Goal: Communication & Community: Answer question/provide support

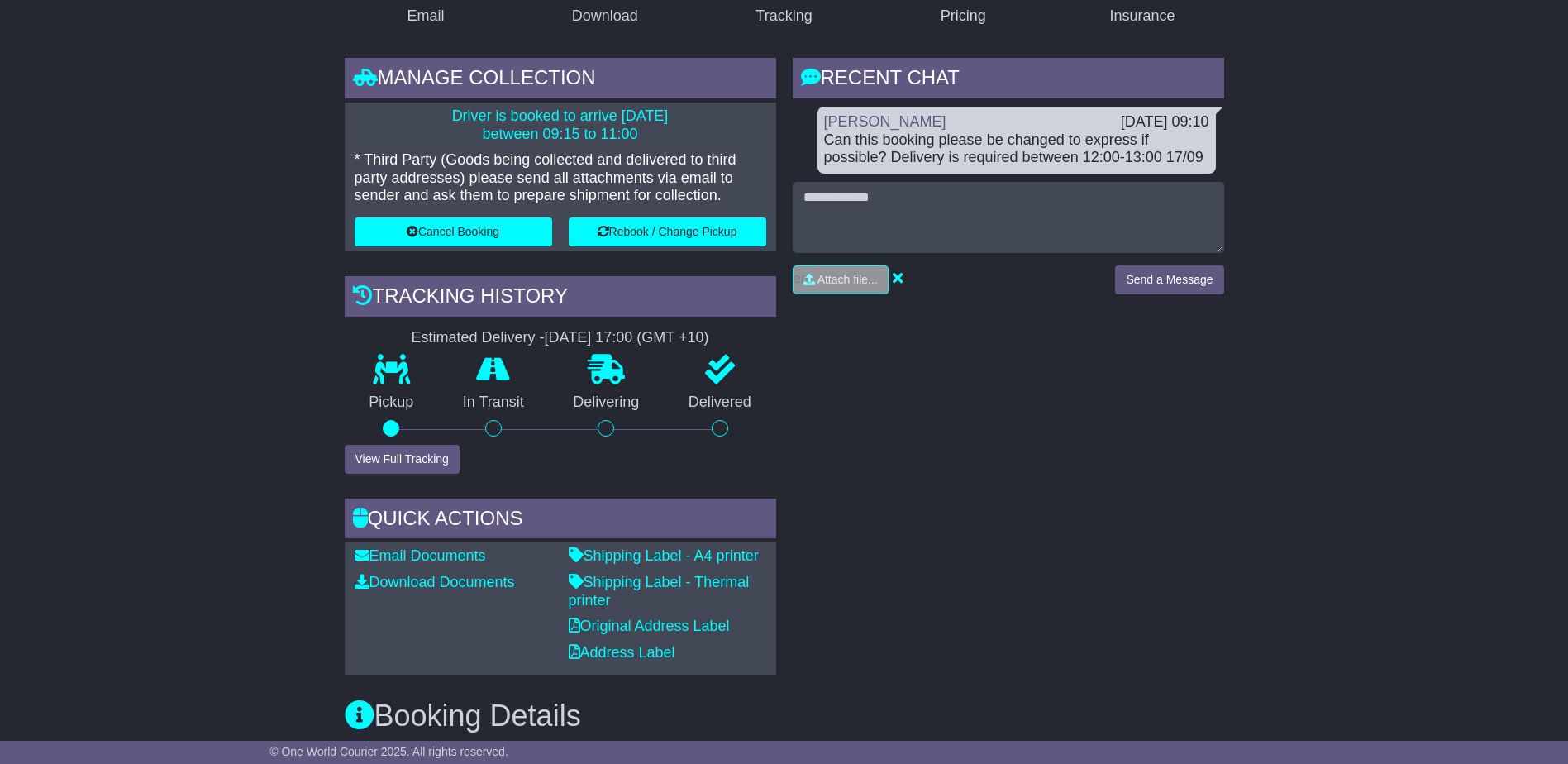
scroll to position [248, 0]
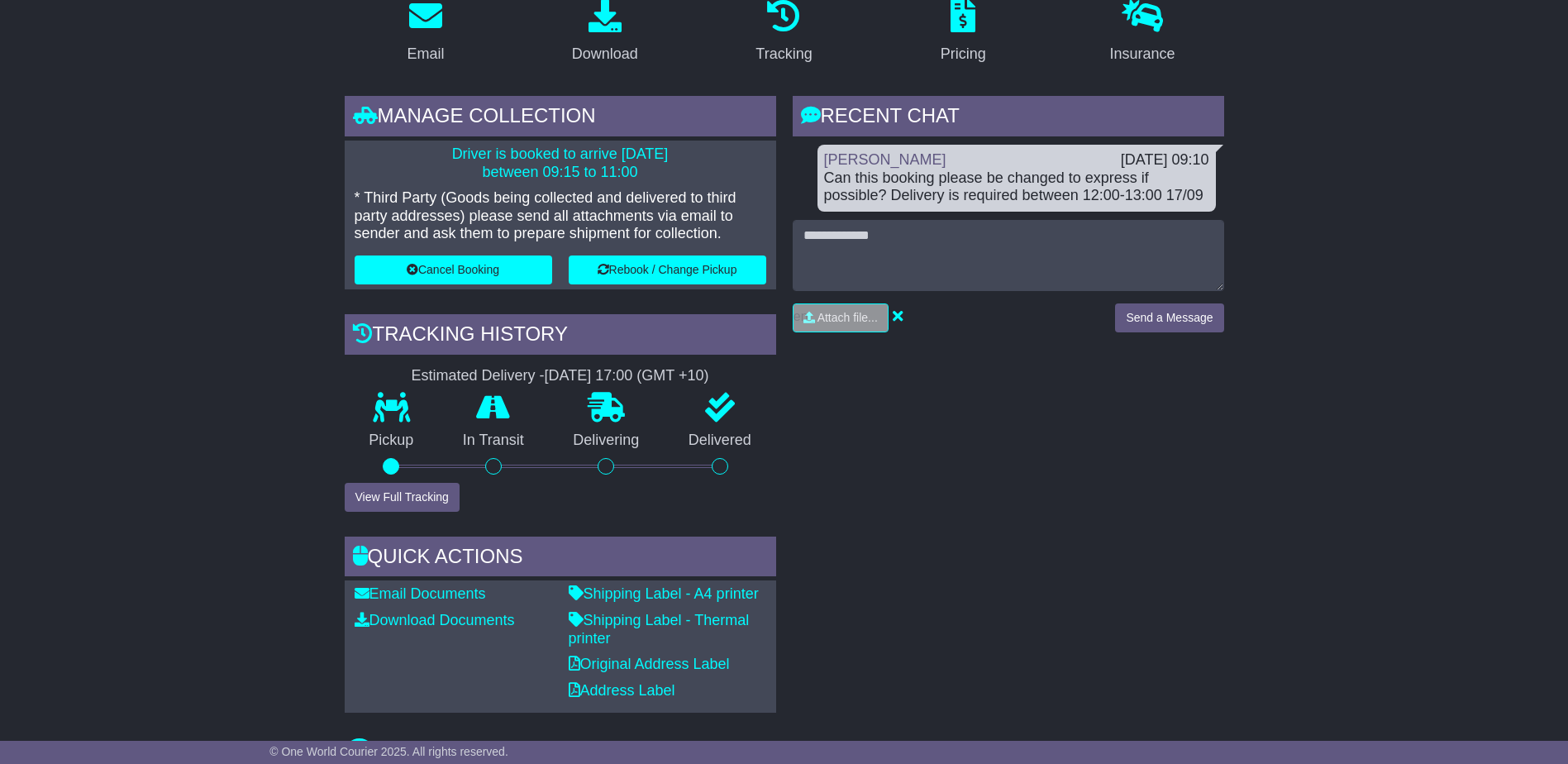
click at [1011, 390] on div "RECENT CHAT Loading... No messages Rhiannon Harris 17 Sep 2025 09:10 Can this b…" at bounding box center [1008, 404] width 448 height 616
click at [908, 425] on div "RECENT CHAT Loading... No messages Rhiannon Harris 17 Sep 2025 09:10 Can this b…" at bounding box center [1008, 404] width 448 height 616
click at [1046, 446] on div "RECENT CHAT Loading... No messages Rhiannon Harris 17 Sep 2025 09:10 Can this b…" at bounding box center [1008, 404] width 448 height 616
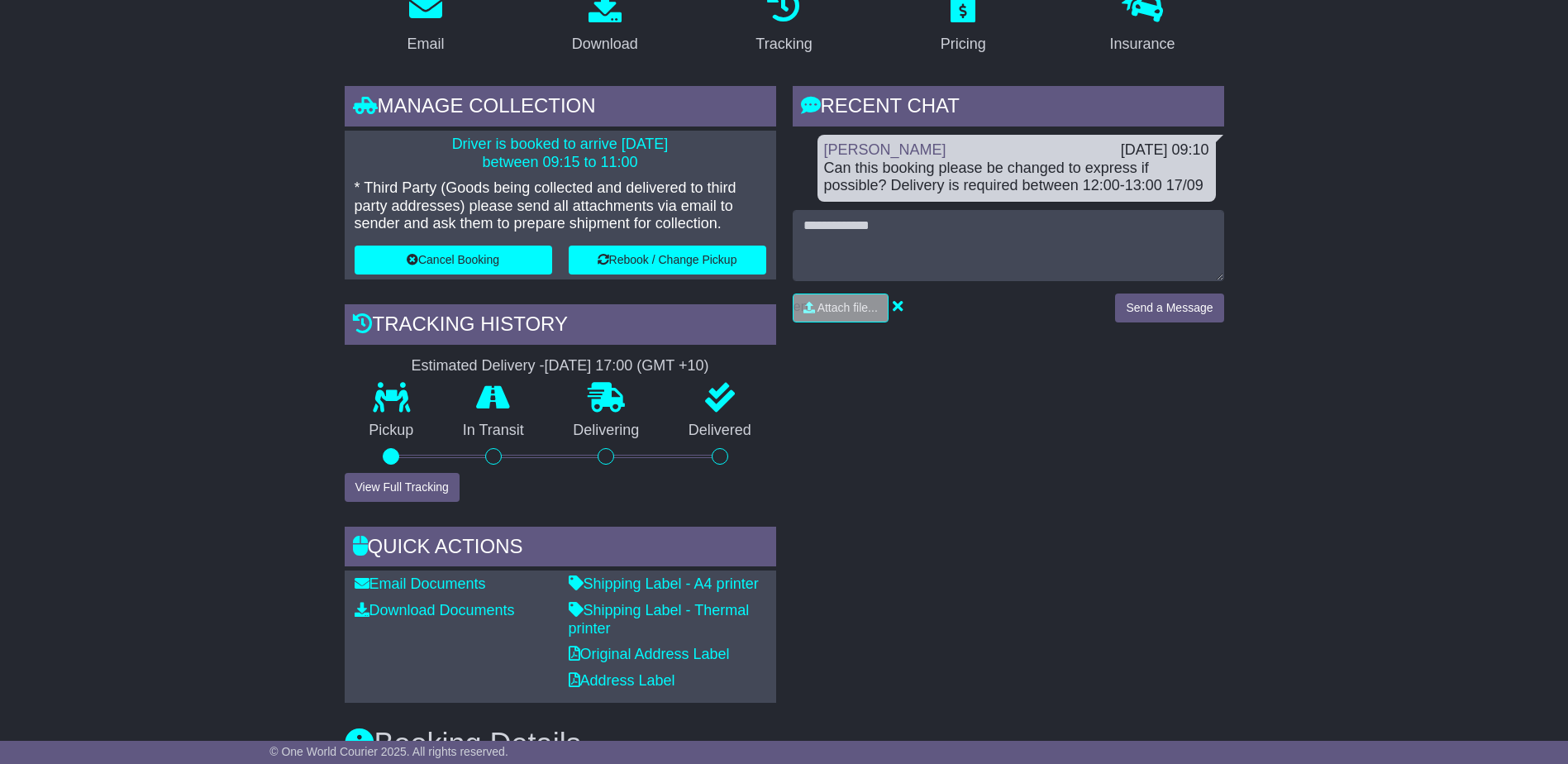
scroll to position [45, 0]
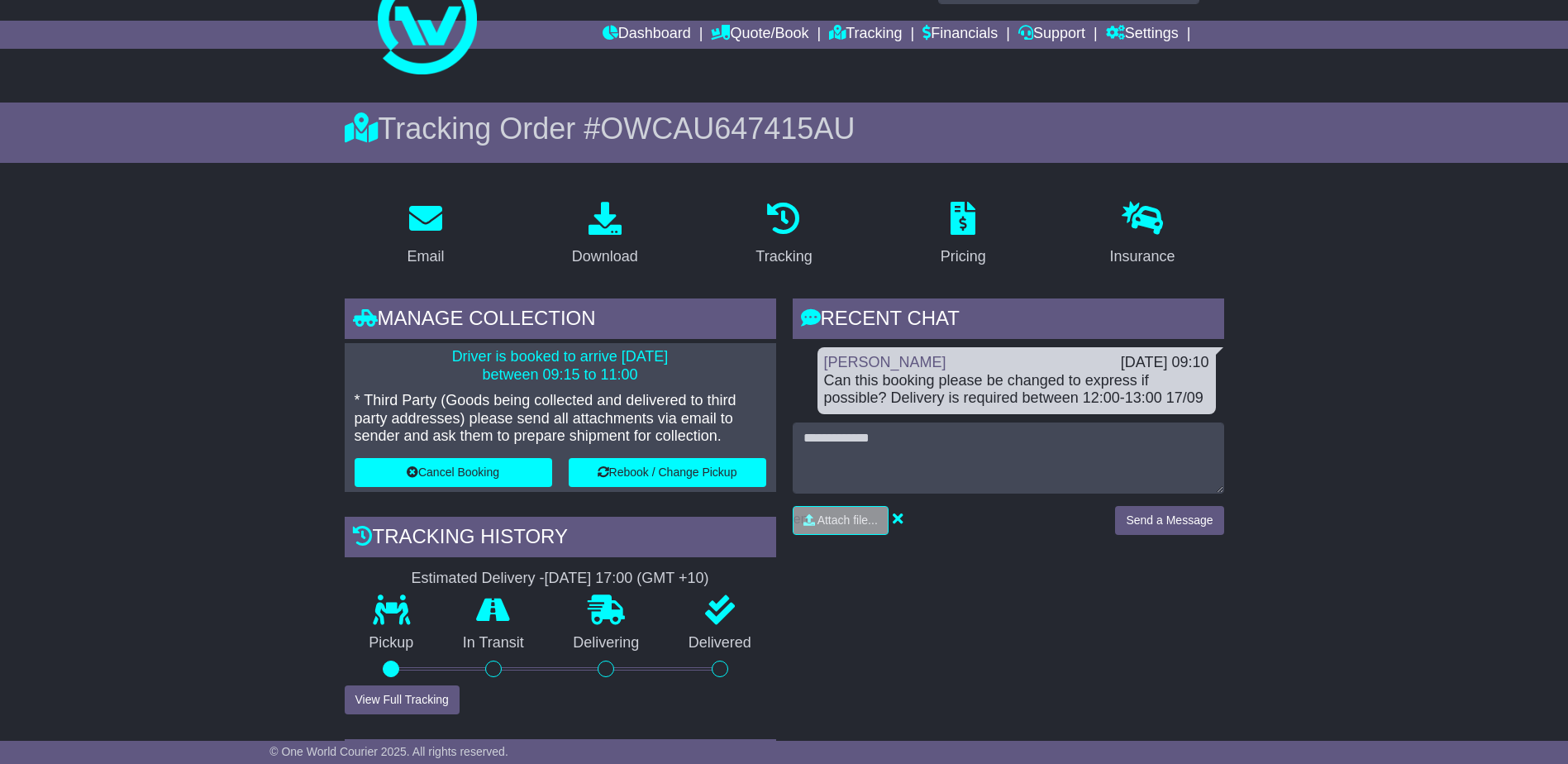
click at [1171, 368] on div "[DATE] 09:10" at bounding box center [1165, 363] width 89 height 18
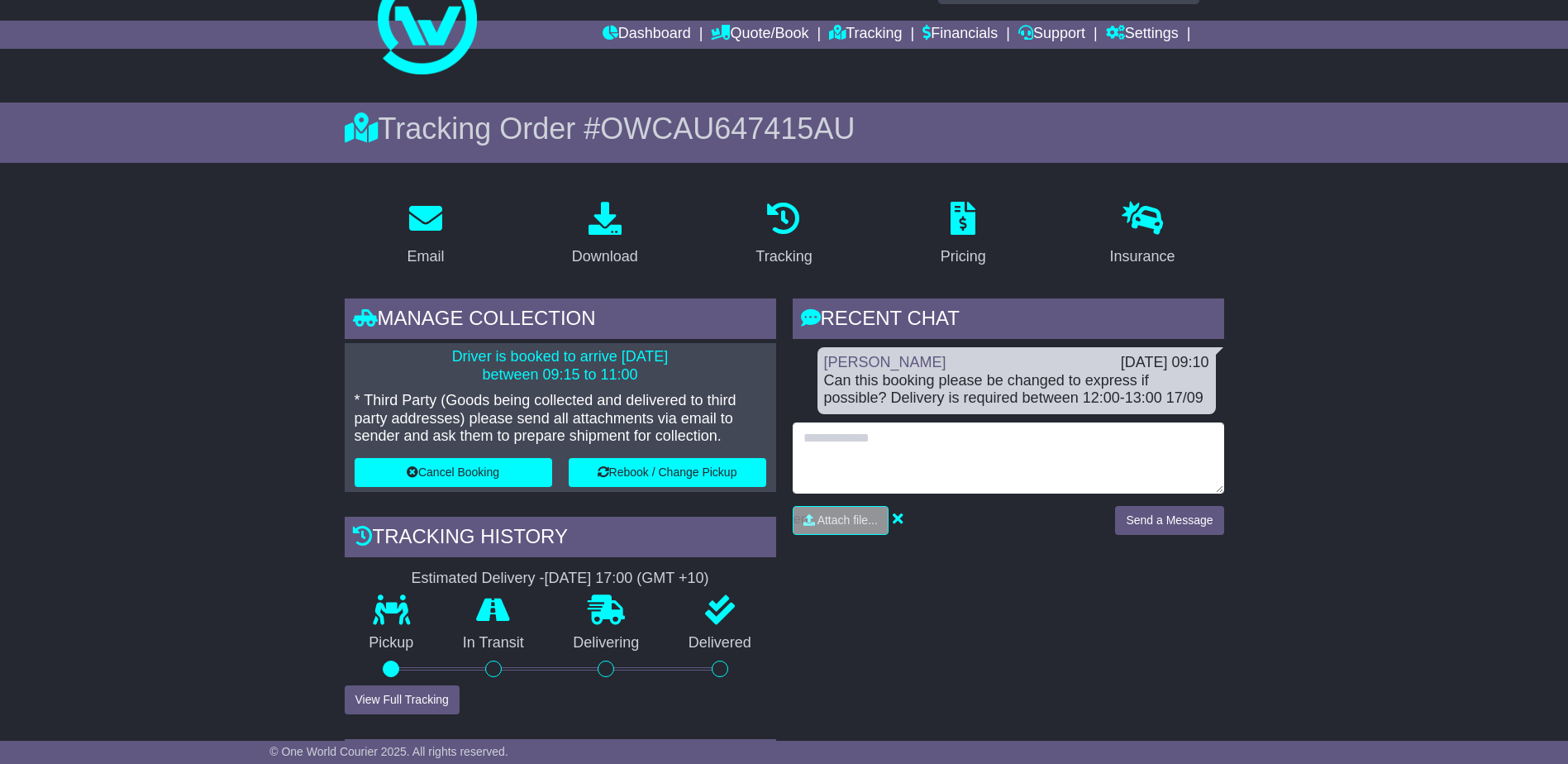
click at [941, 445] on textarea at bounding box center [1007, 458] width 431 height 71
type textarea "*"
click at [935, 460] on textarea "**********" at bounding box center [1007, 458] width 431 height 71
type textarea "**********"
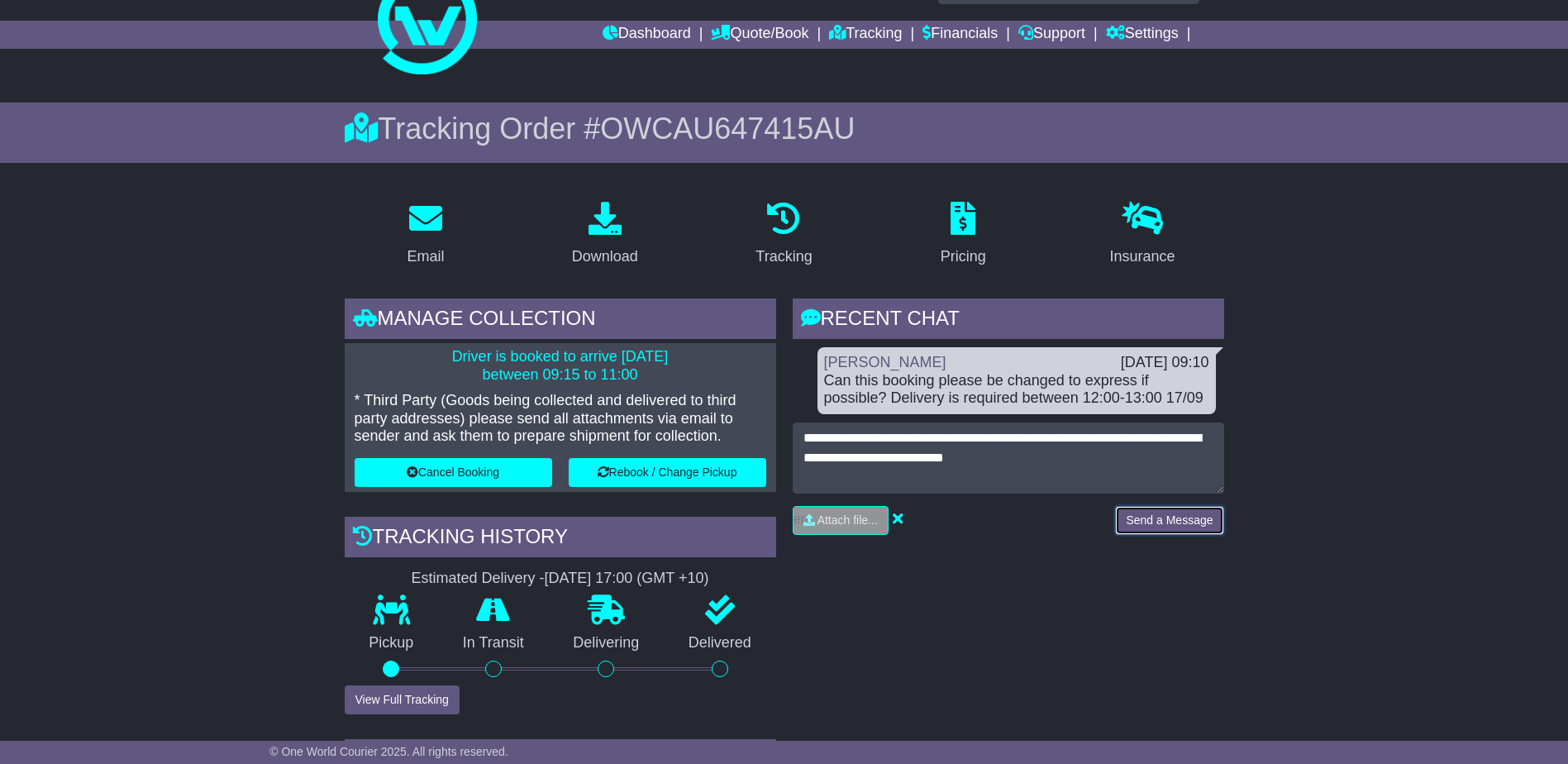
click at [1172, 517] on button "Send a Message" at bounding box center [1169, 520] width 108 height 29
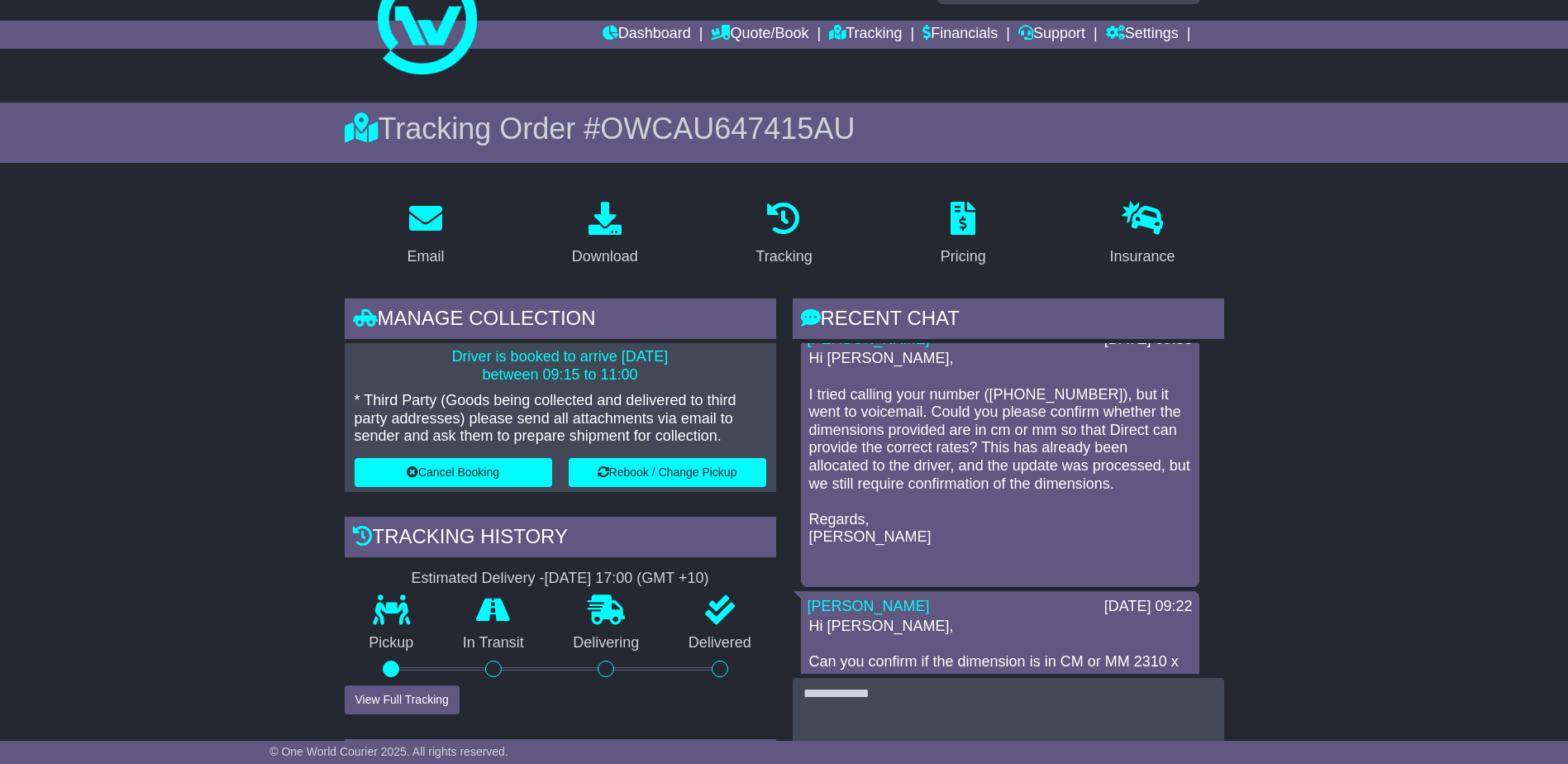
scroll to position [0, 0]
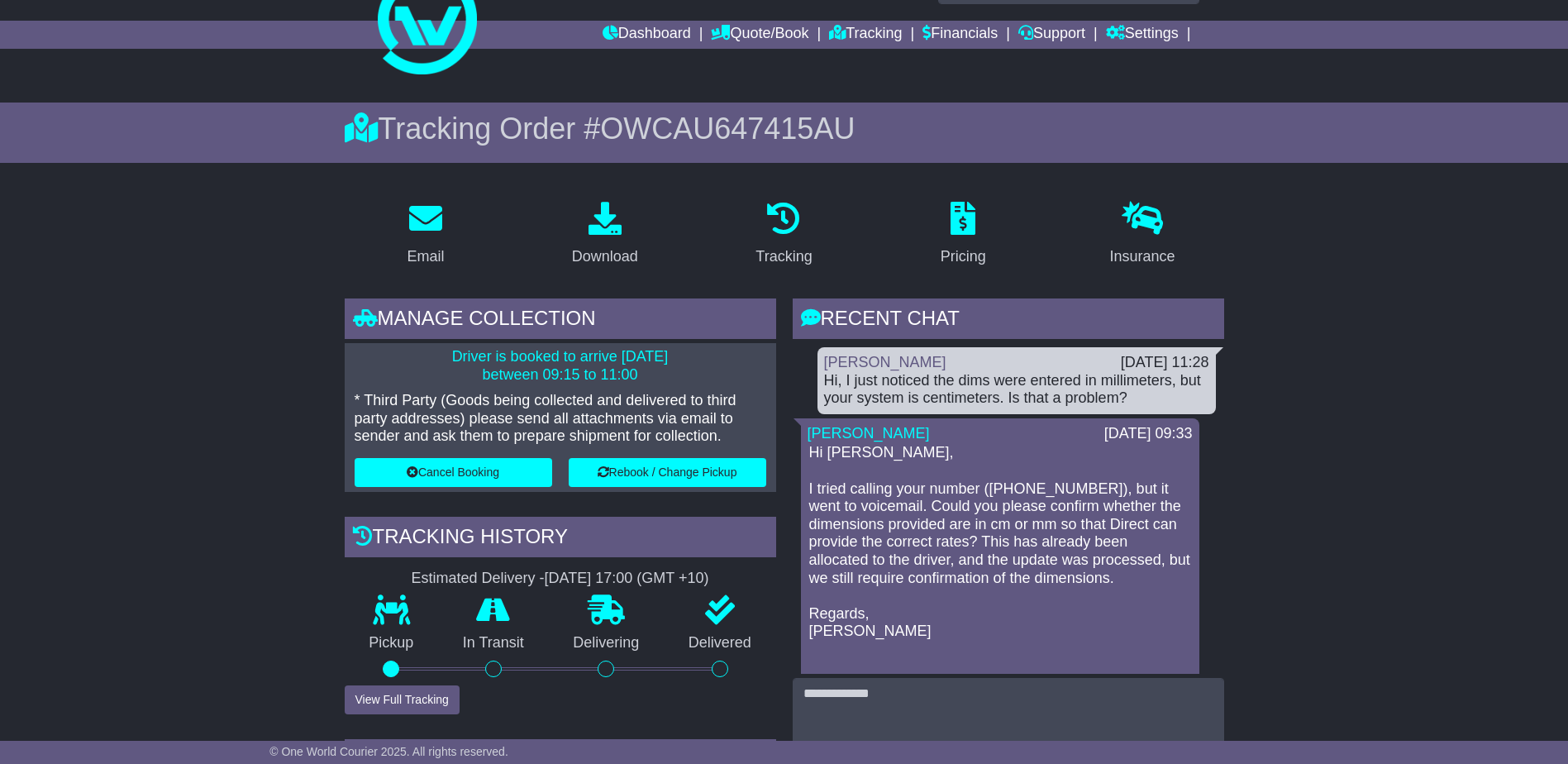
click at [1033, 537] on p "Hi Rhianon, I tried calling your number (07 3363 9900), but it went to voicemai…" at bounding box center [1000, 542] width 382 height 197
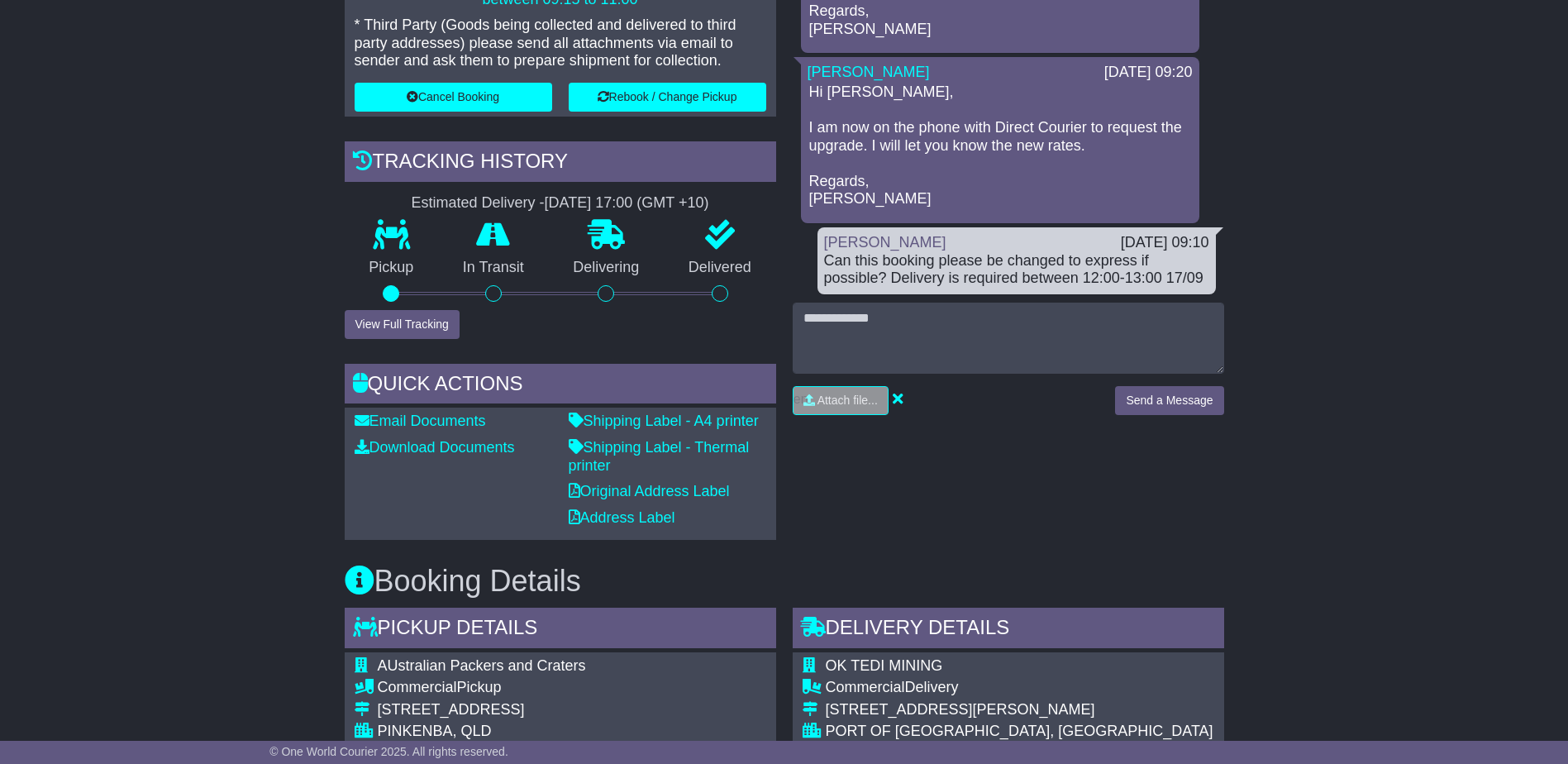
scroll to position [459, 0]
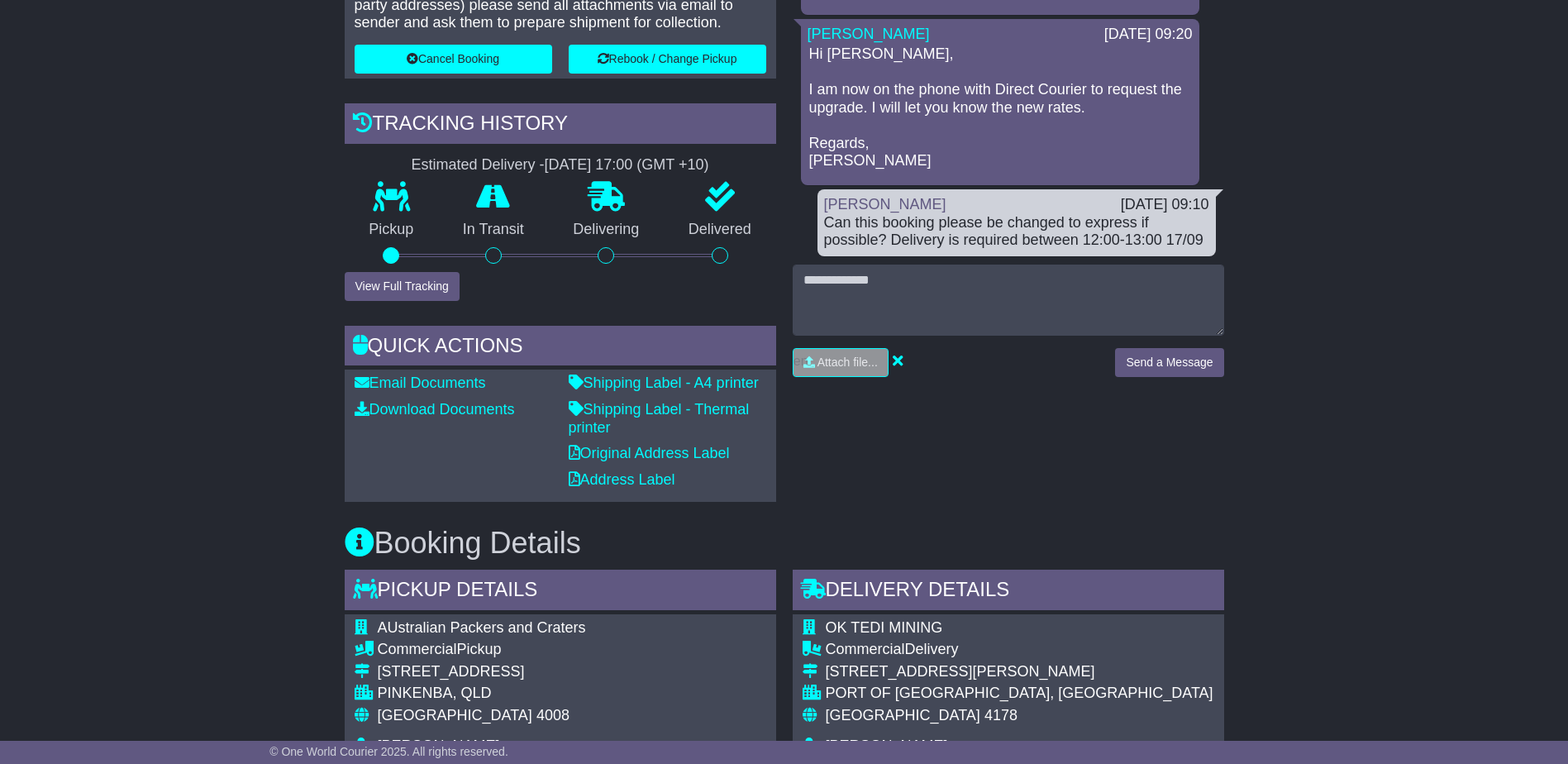
click at [1105, 110] on p "Hi Rhianon, I am now on the phone with Direct Courier to request the upgrade. I…" at bounding box center [1000, 108] width 382 height 125
click at [935, 120] on p "Hi Rhianon, I am now on the phone with Direct Courier to request the upgrade. I…" at bounding box center [1000, 108] width 382 height 125
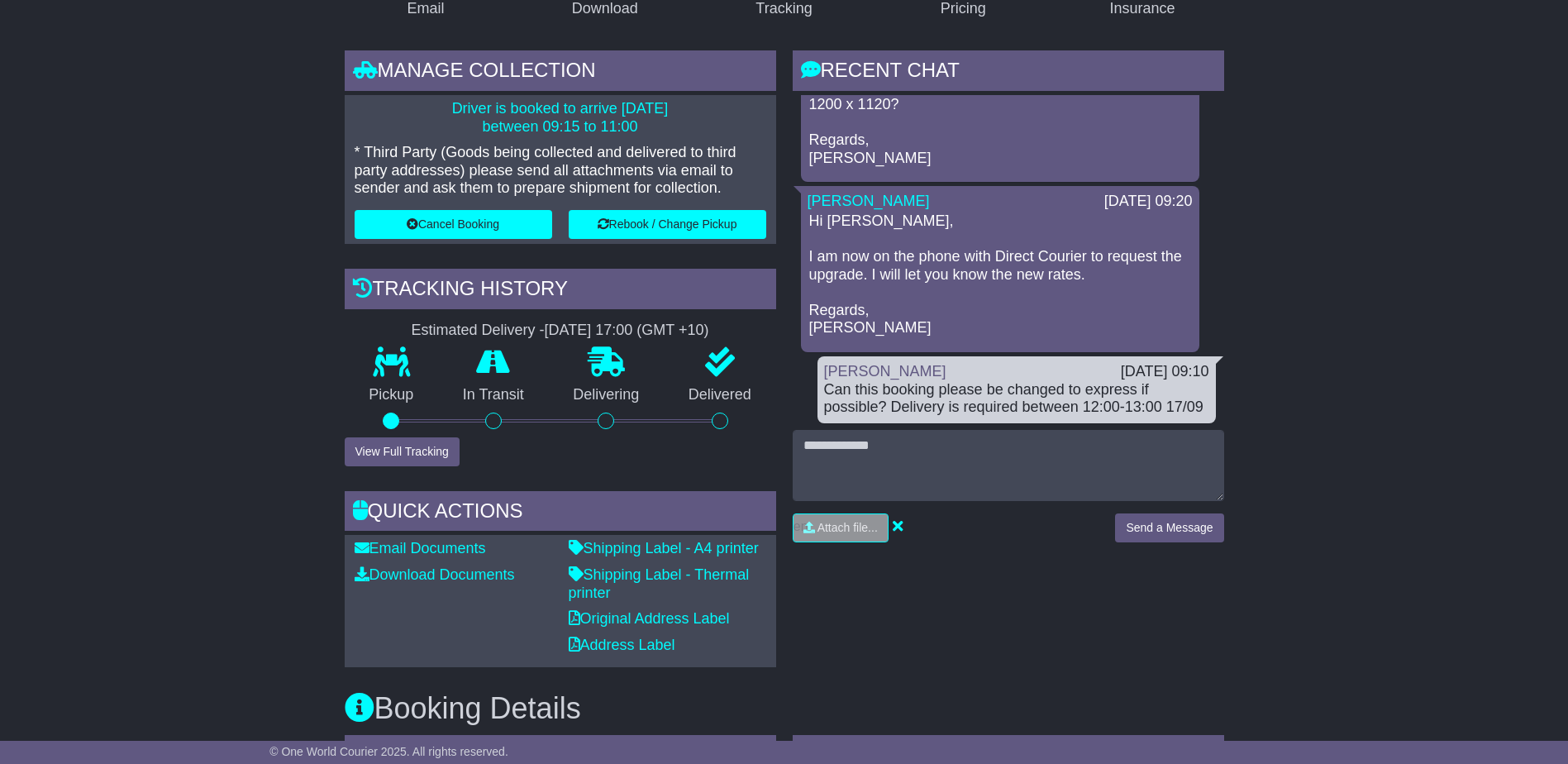
scroll to position [424, 0]
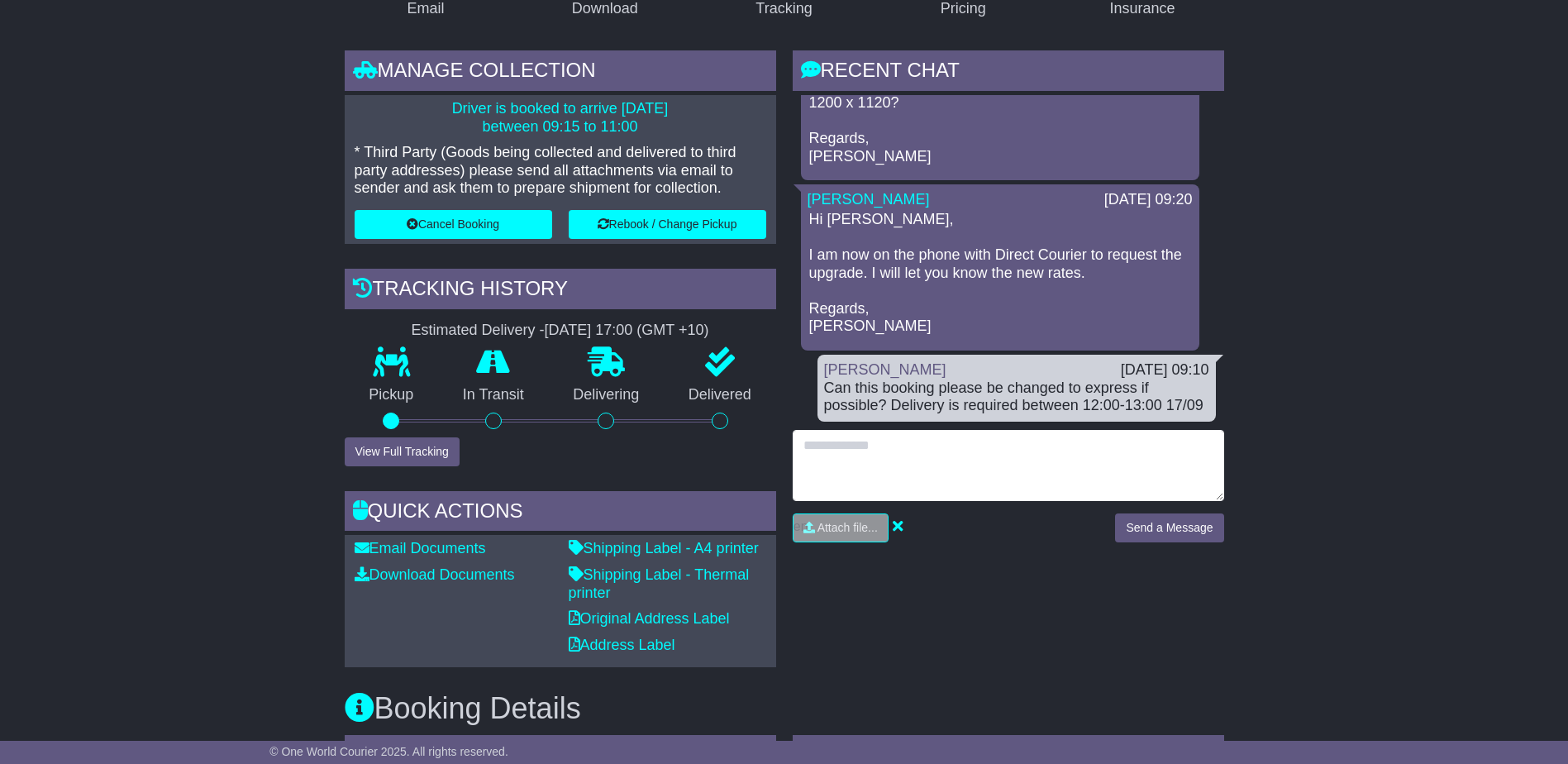
click at [958, 445] on textarea at bounding box center [1007, 465] width 431 height 71
click at [910, 463] on textarea "**********" at bounding box center [1007, 465] width 431 height 71
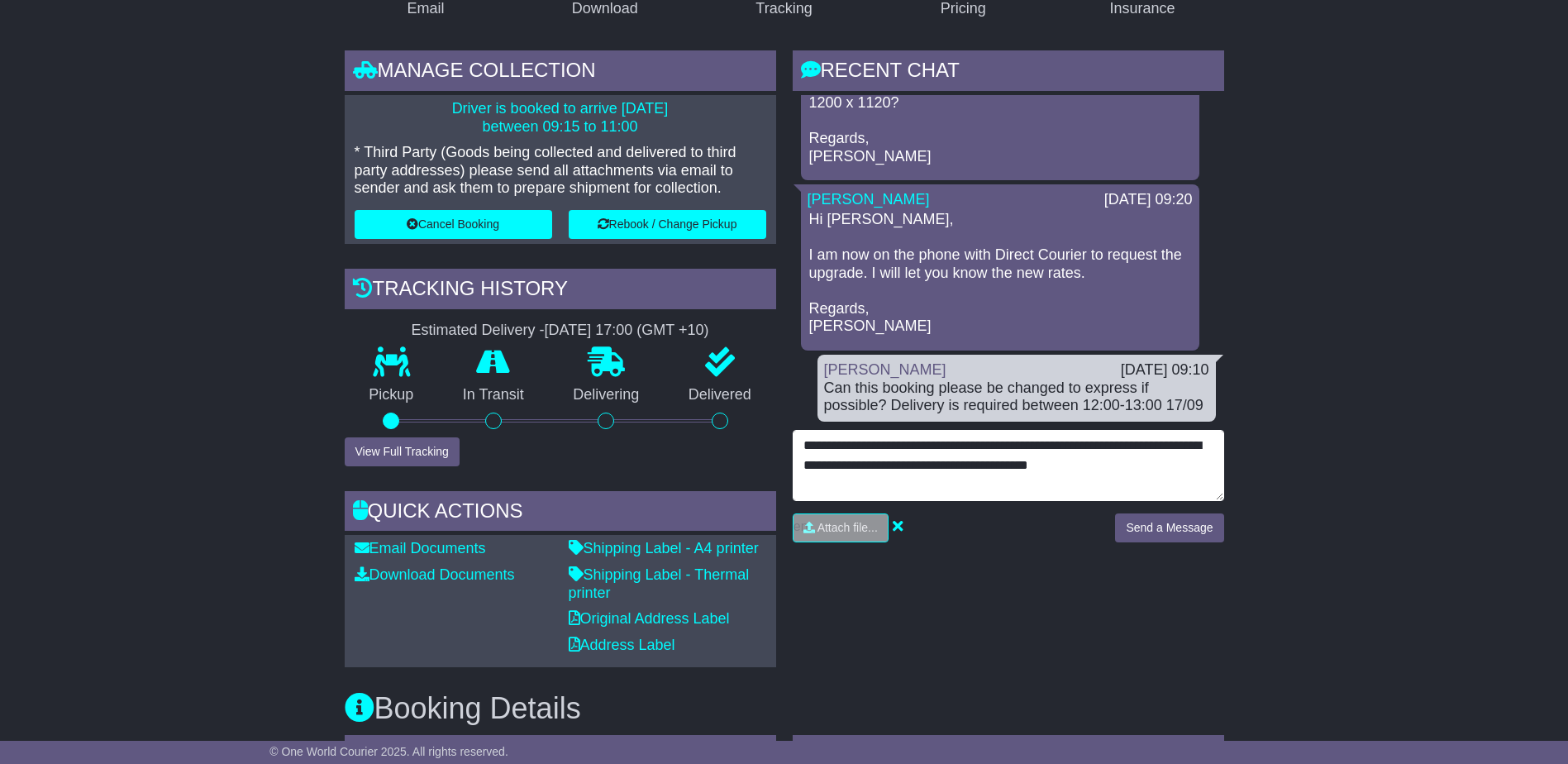
type textarea "**********"
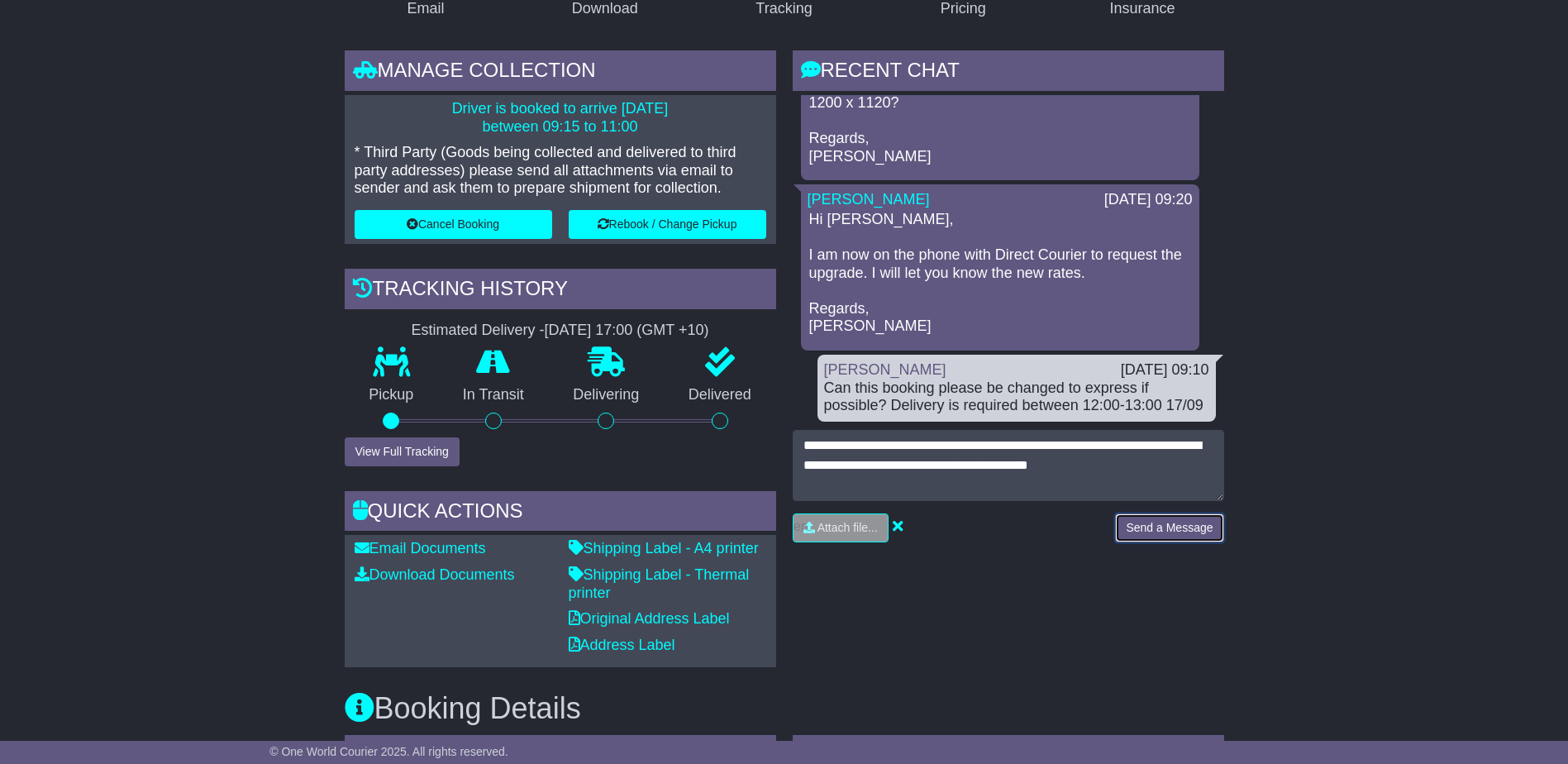
click at [1171, 530] on button "Send a Message" at bounding box center [1169, 527] width 108 height 29
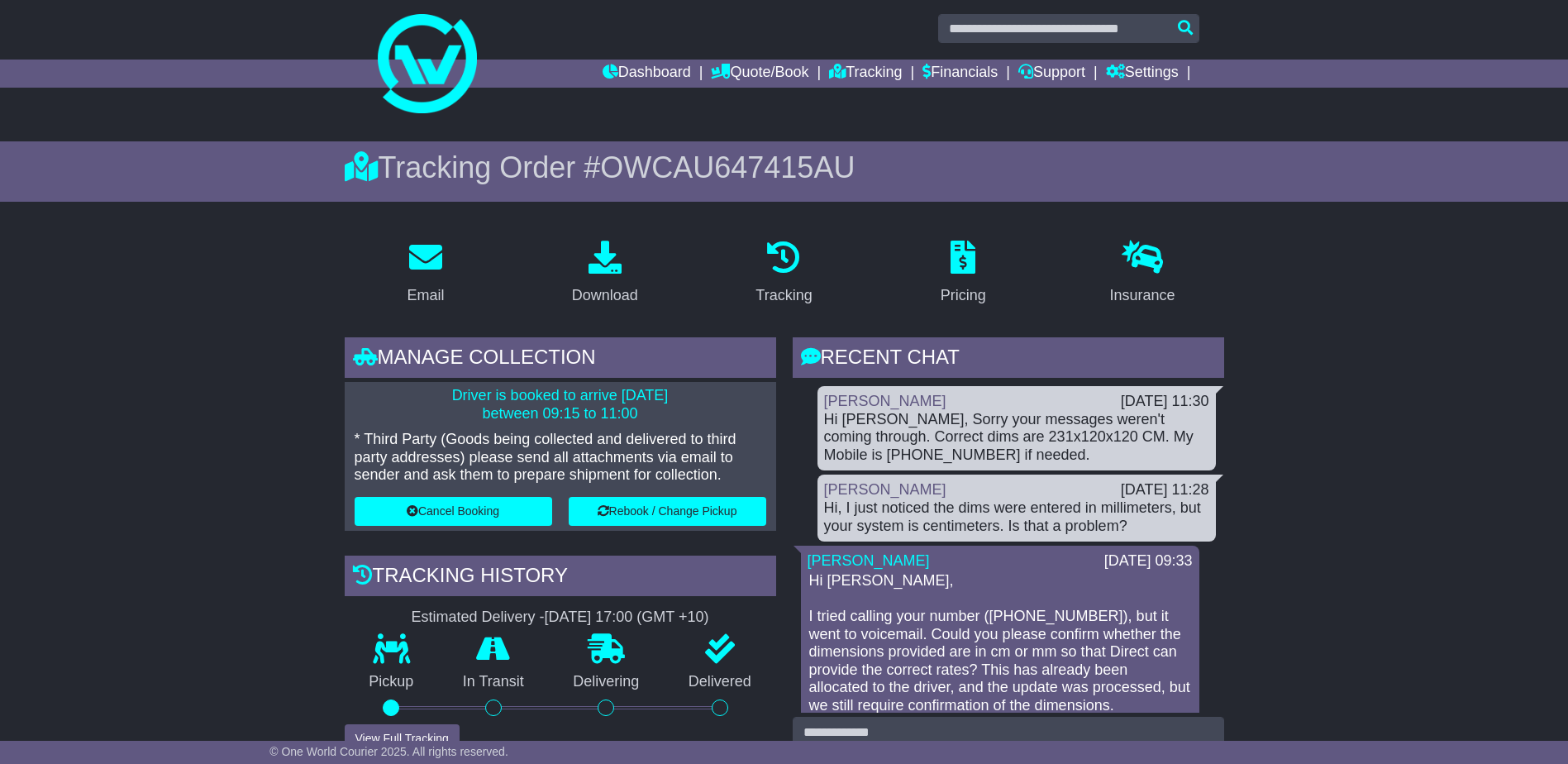
scroll to position [248, 0]
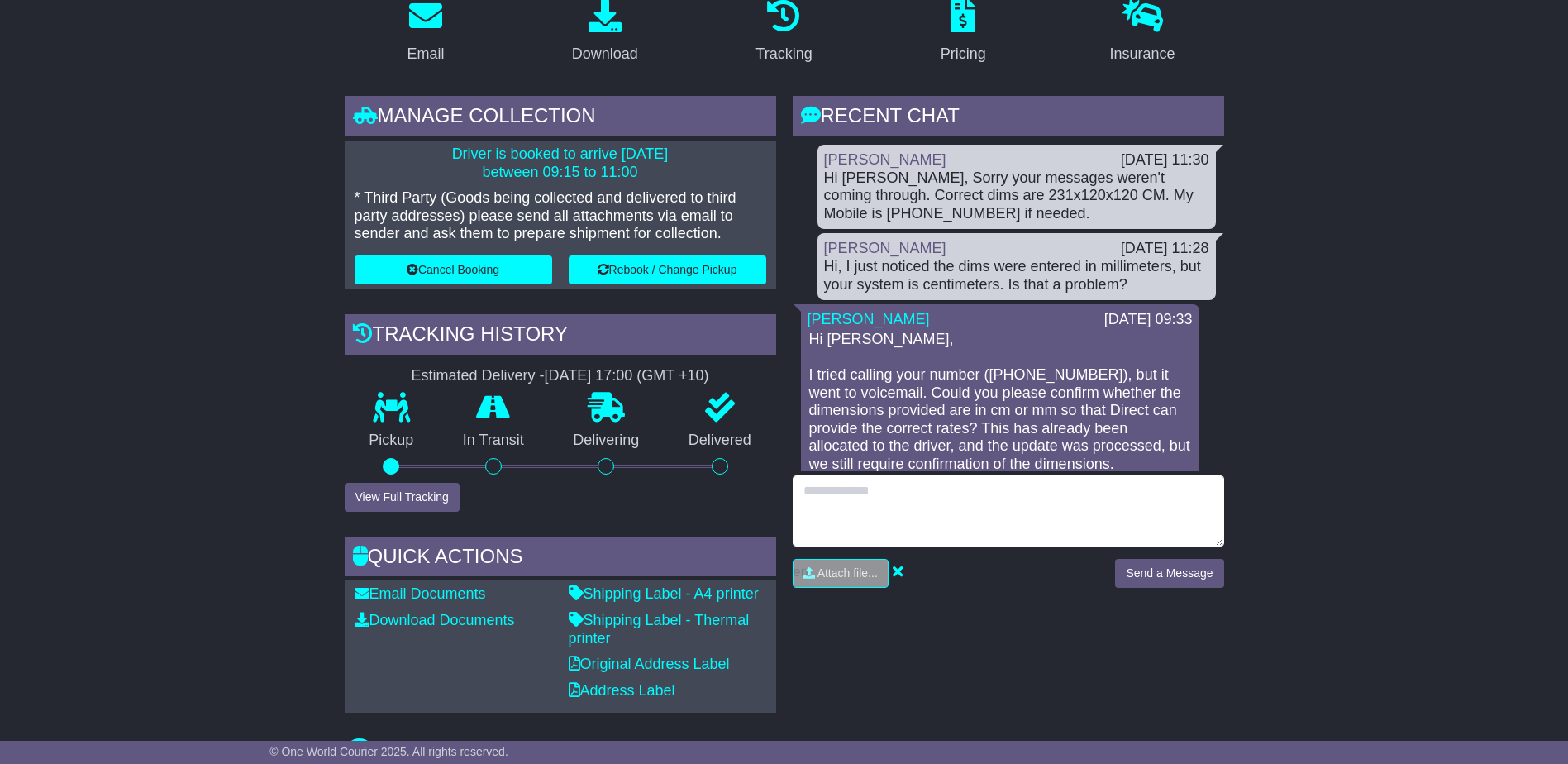
click at [903, 507] on textarea at bounding box center [1007, 511] width 431 height 71
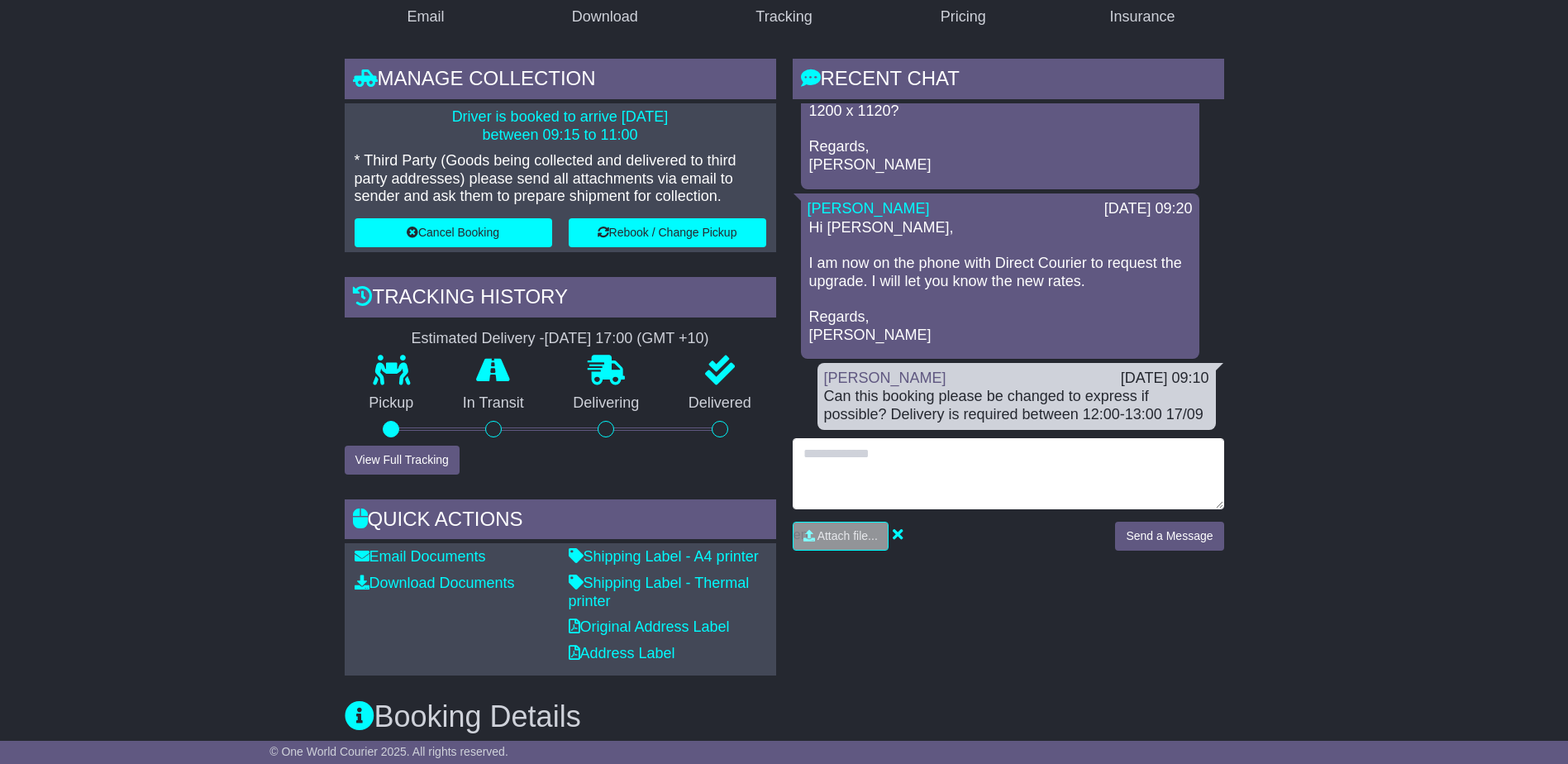
scroll to position [331, 0]
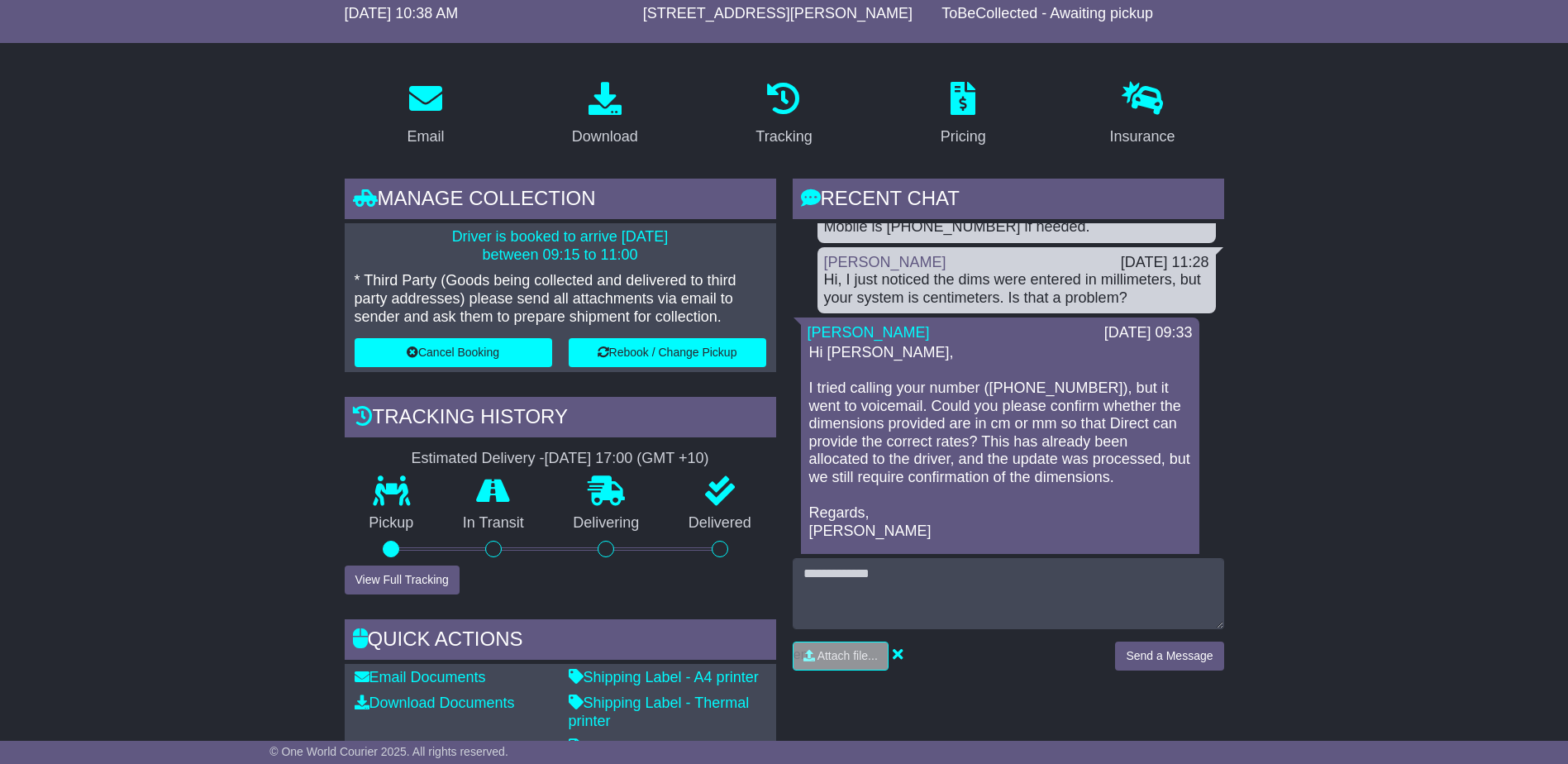
scroll to position [98, 0]
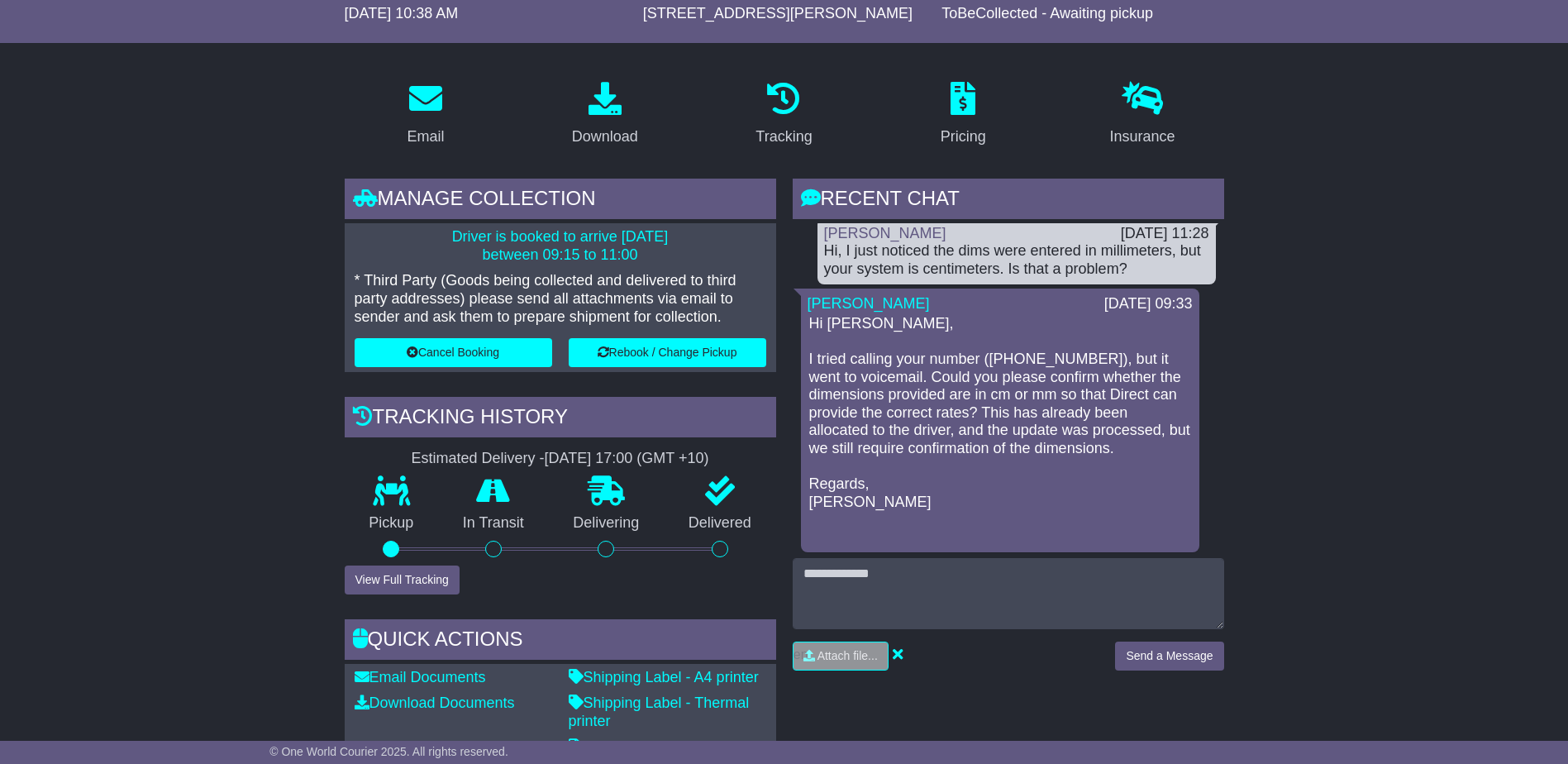
click at [1134, 430] on p "Hi Rhianon, I tried calling your number (07 3363 9900), but it went to voicemai…" at bounding box center [1000, 413] width 382 height 197
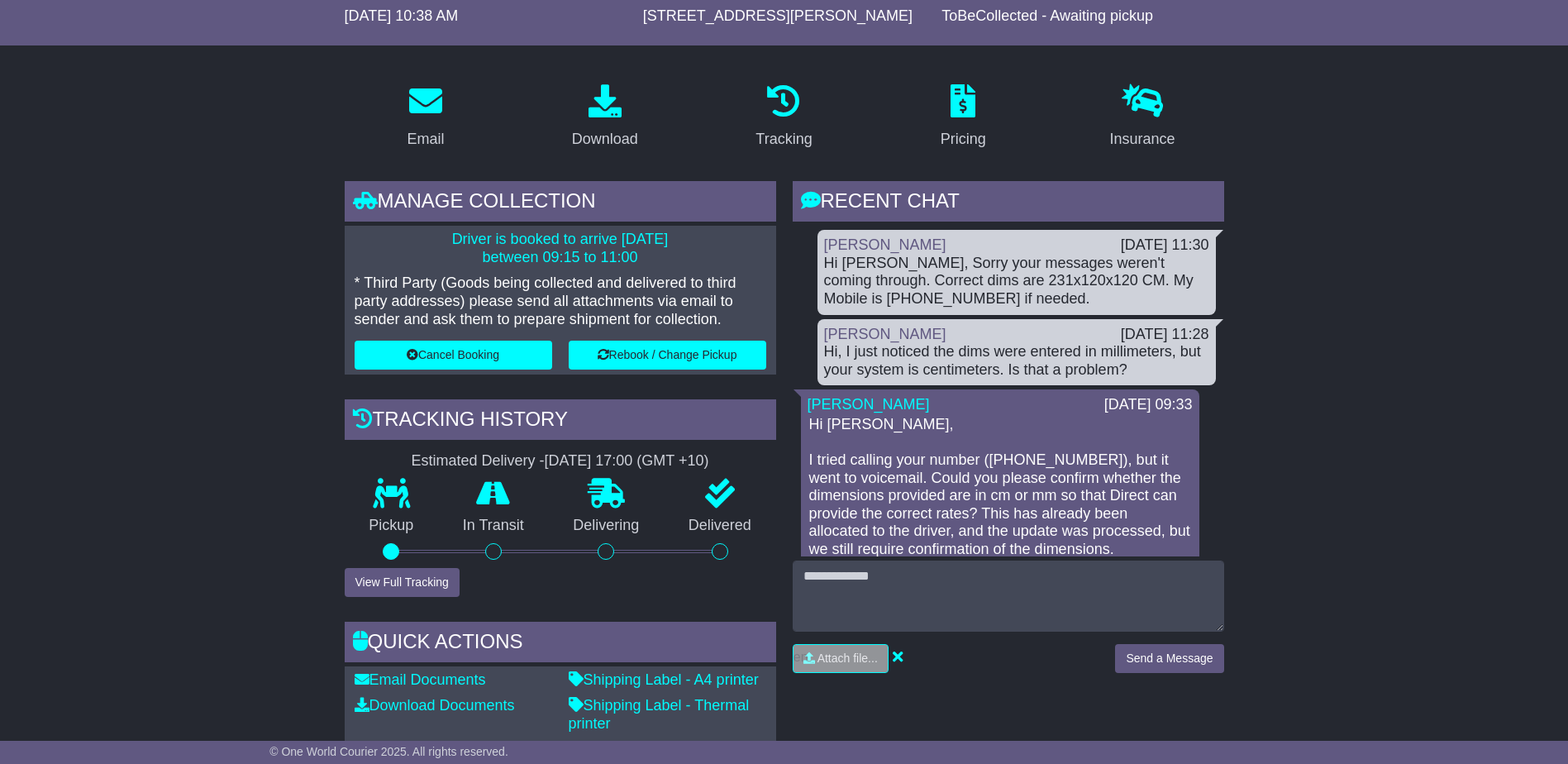
scroll to position [217, 0]
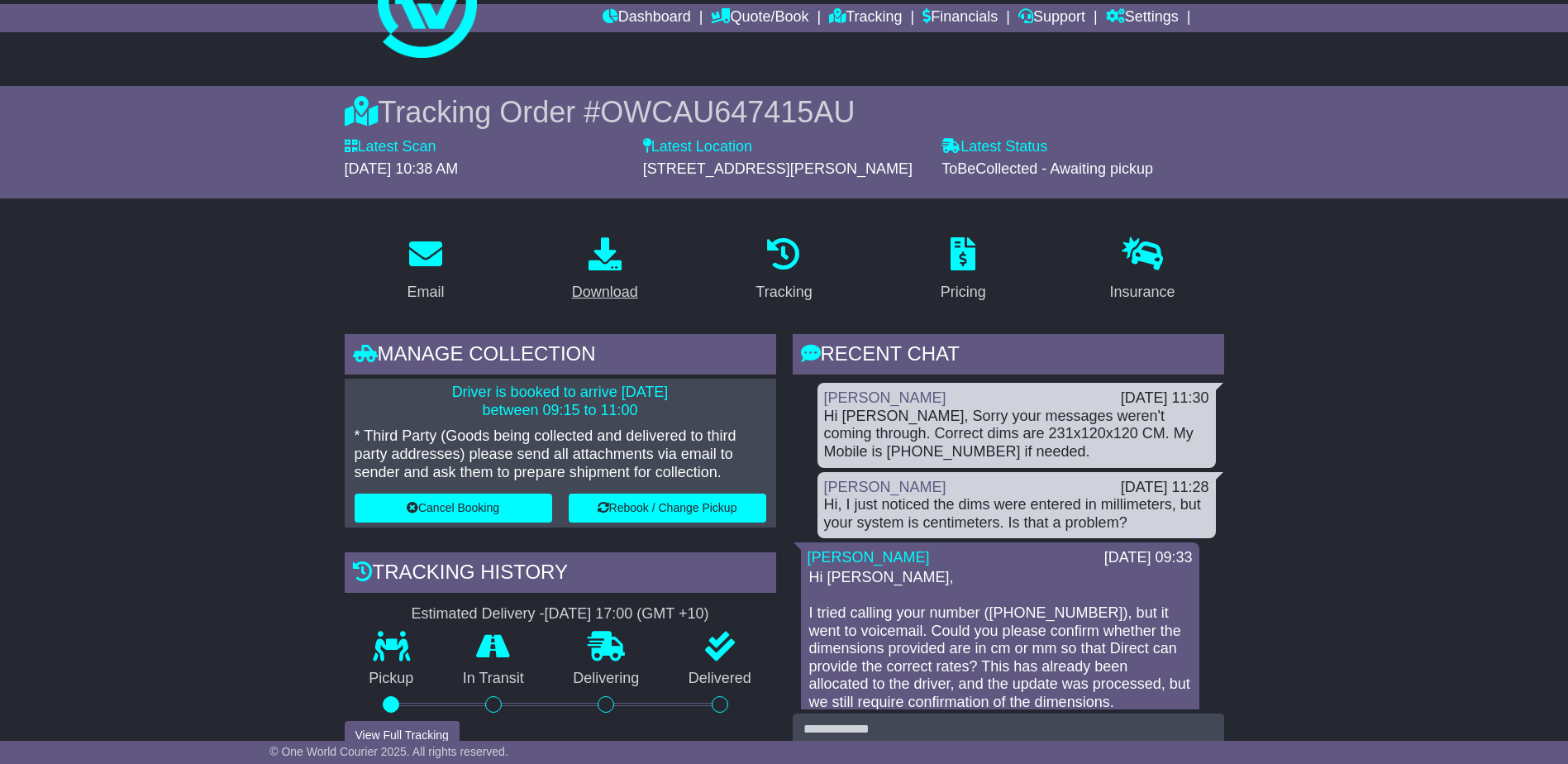
scroll to position [165, 0]
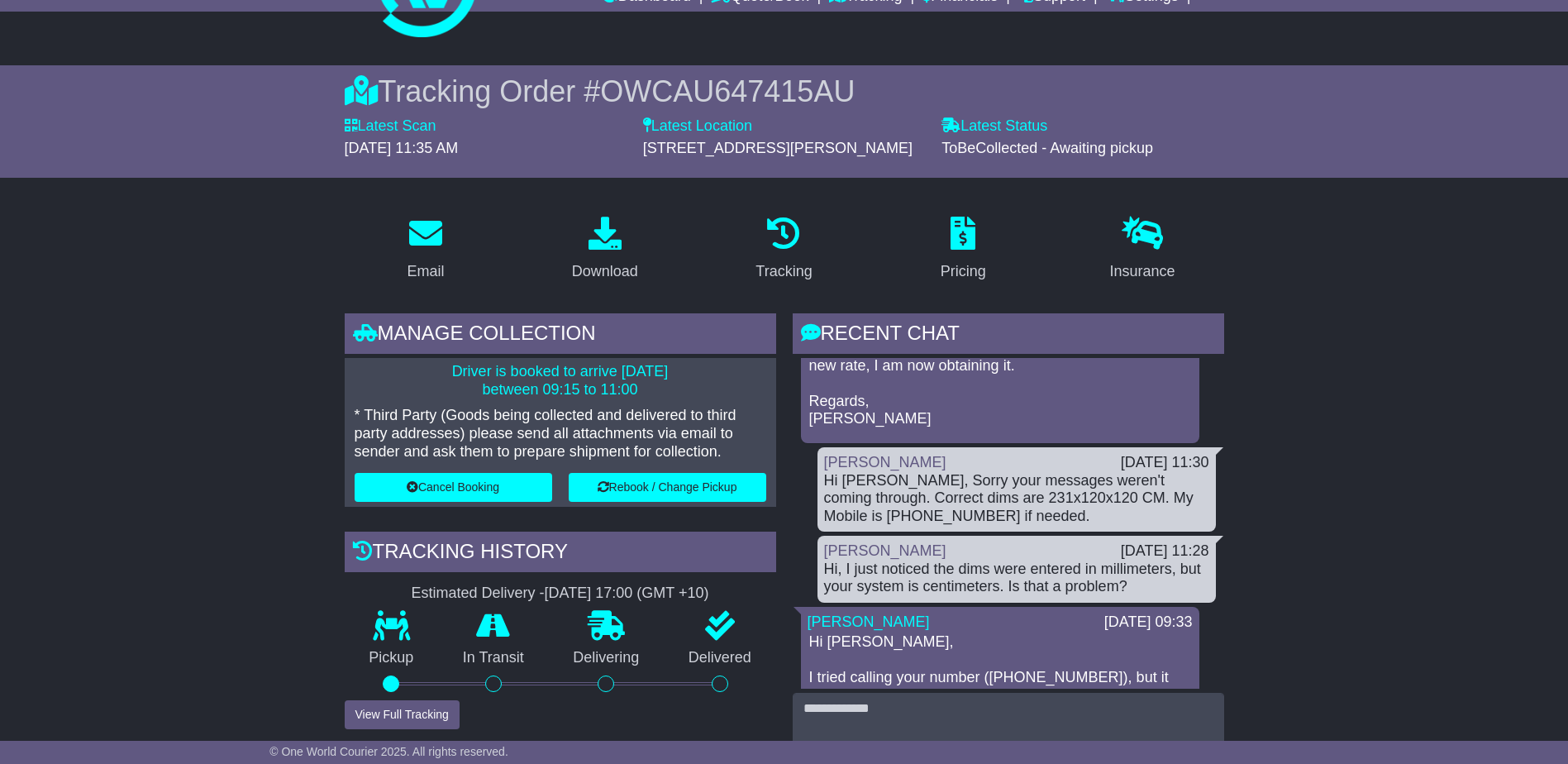
scroll to position [248, 0]
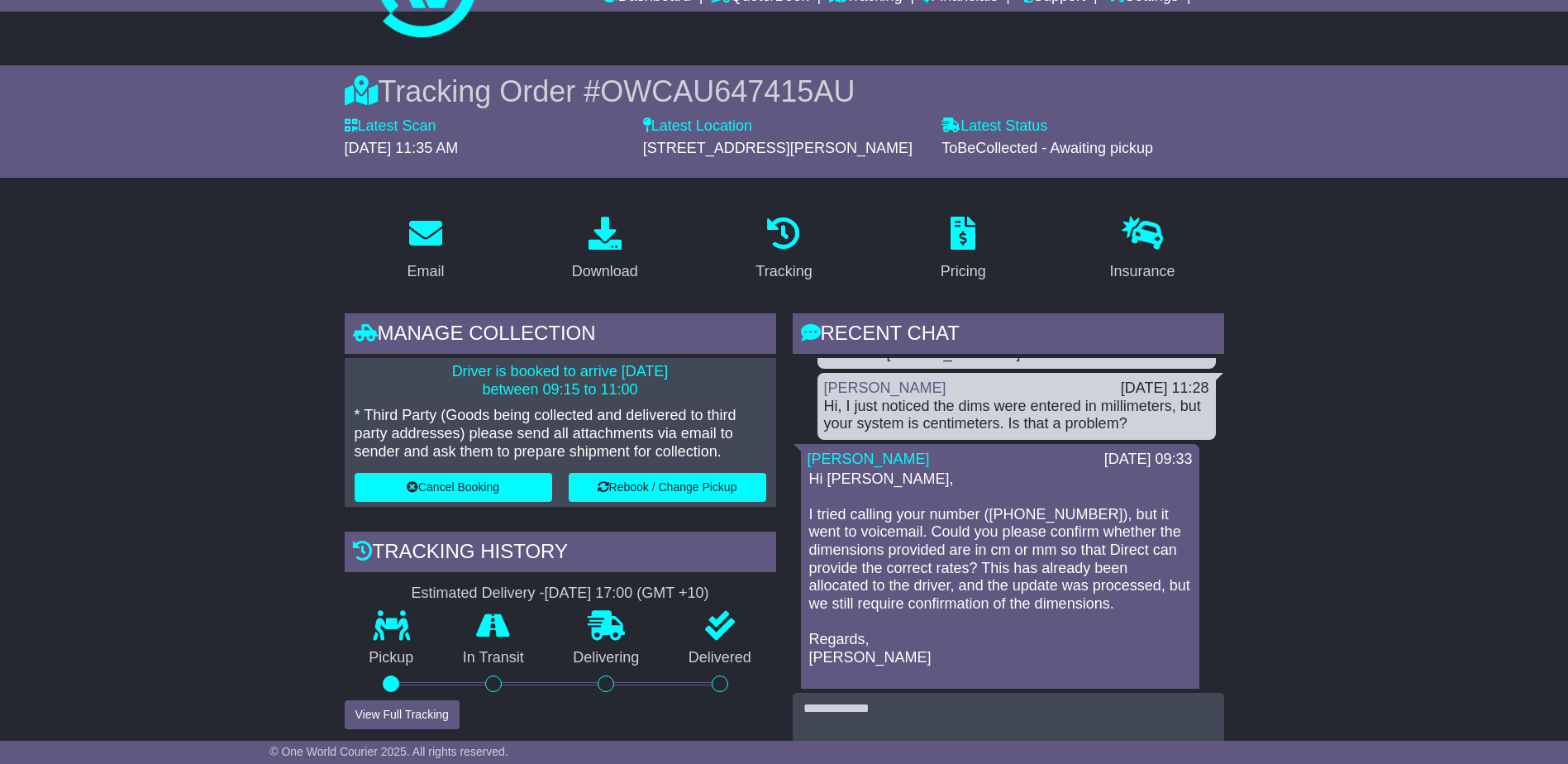
click at [1096, 458] on div "[DATE] 09:33" at bounding box center [1148, 459] width 105 height 18
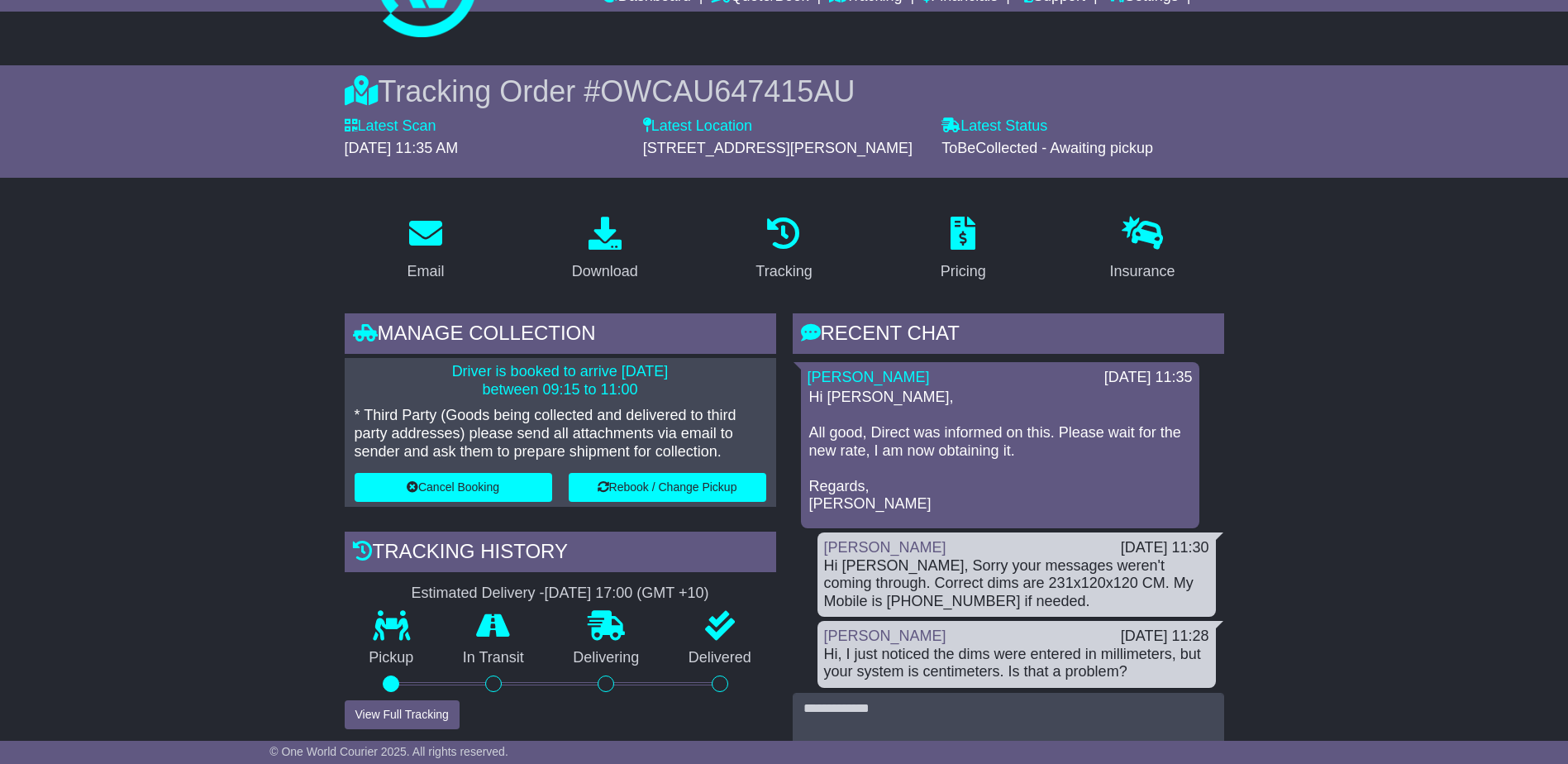
click at [1099, 424] on p "Hi [PERSON_NAME], All good, Direct was informed on this. Please wait for the ne…" at bounding box center [1000, 451] width 382 height 125
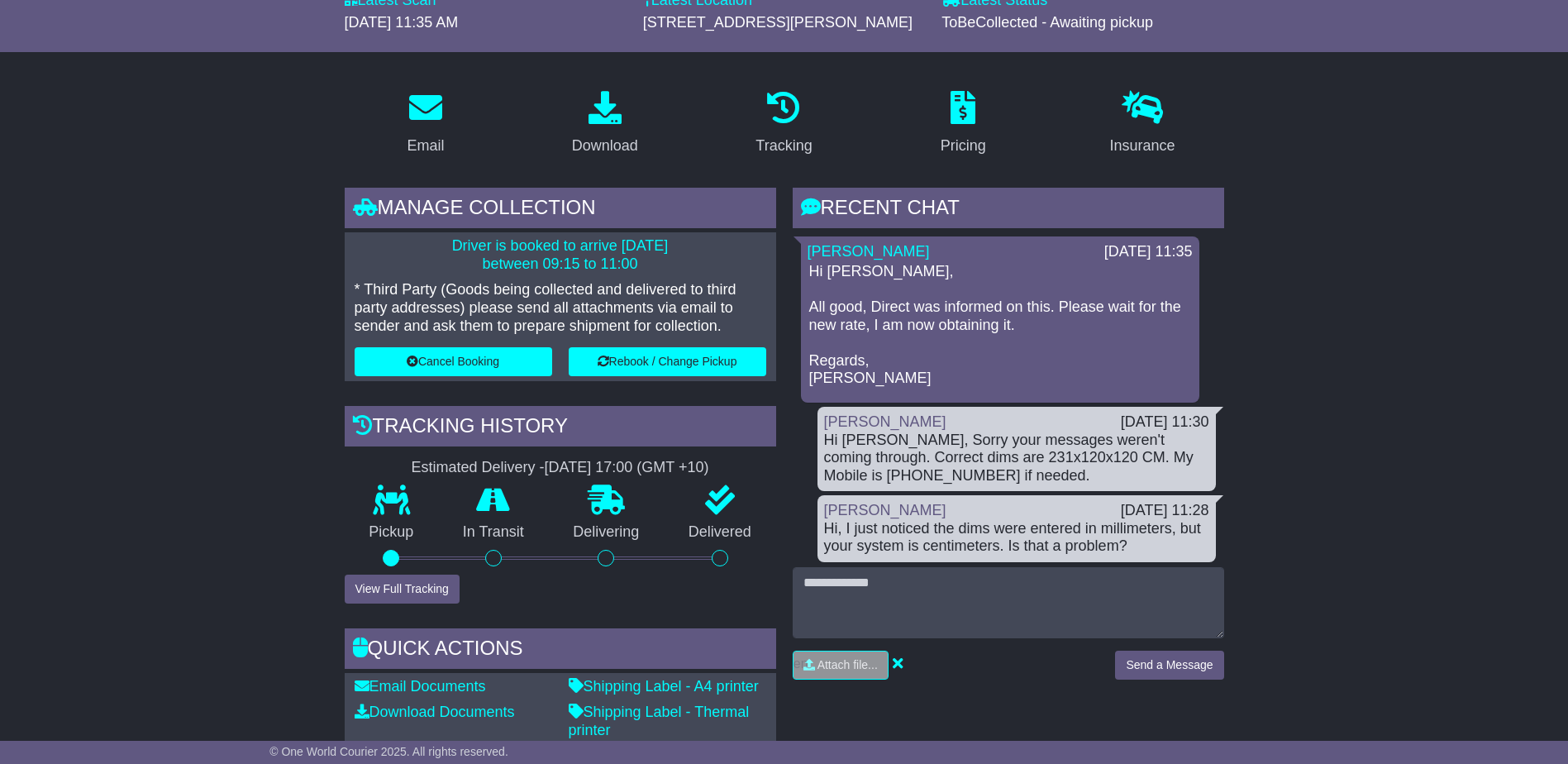
scroll to position [248, 0]
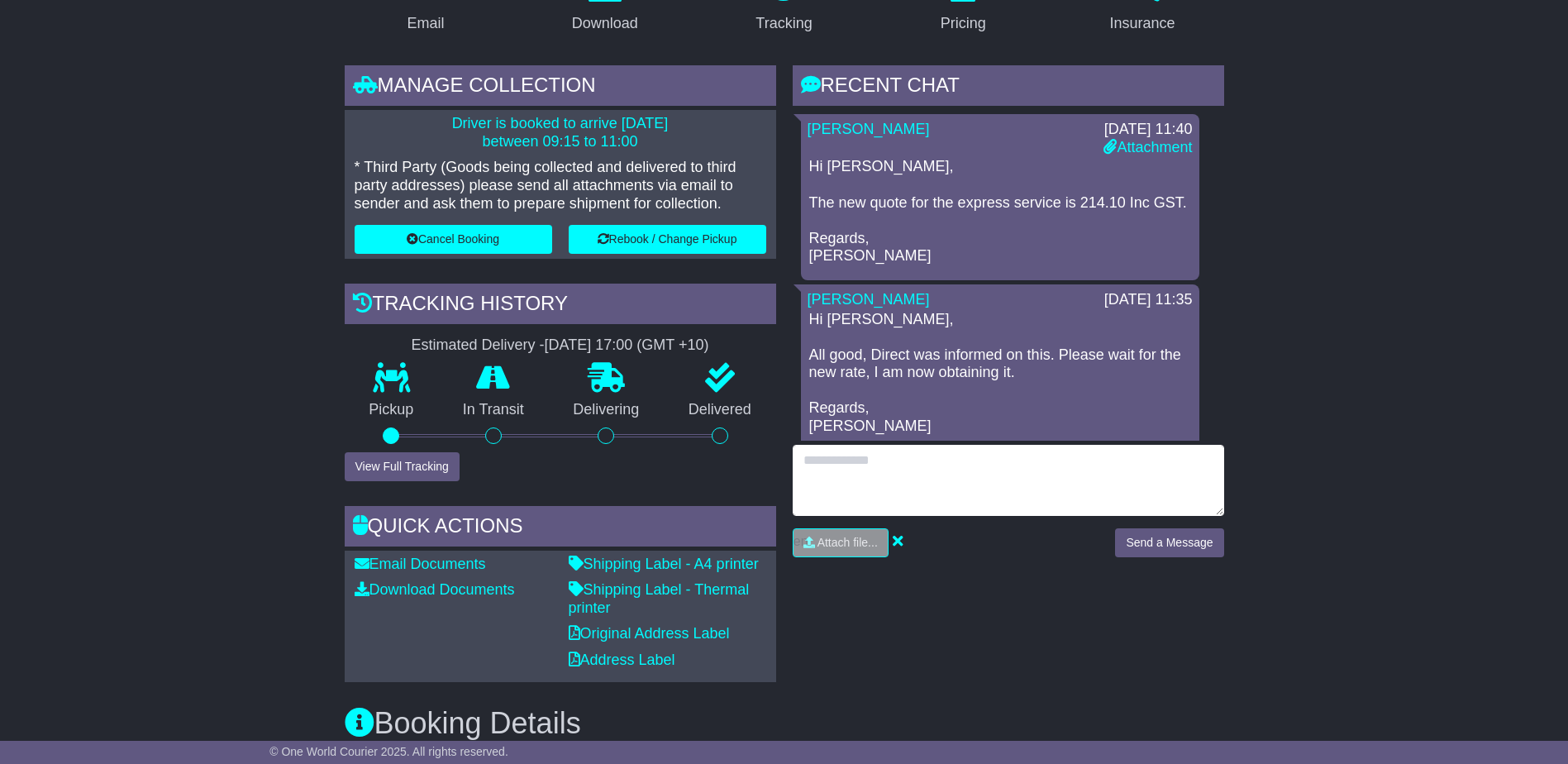
click at [907, 466] on textarea at bounding box center [1007, 480] width 431 height 71
type textarea "**********"
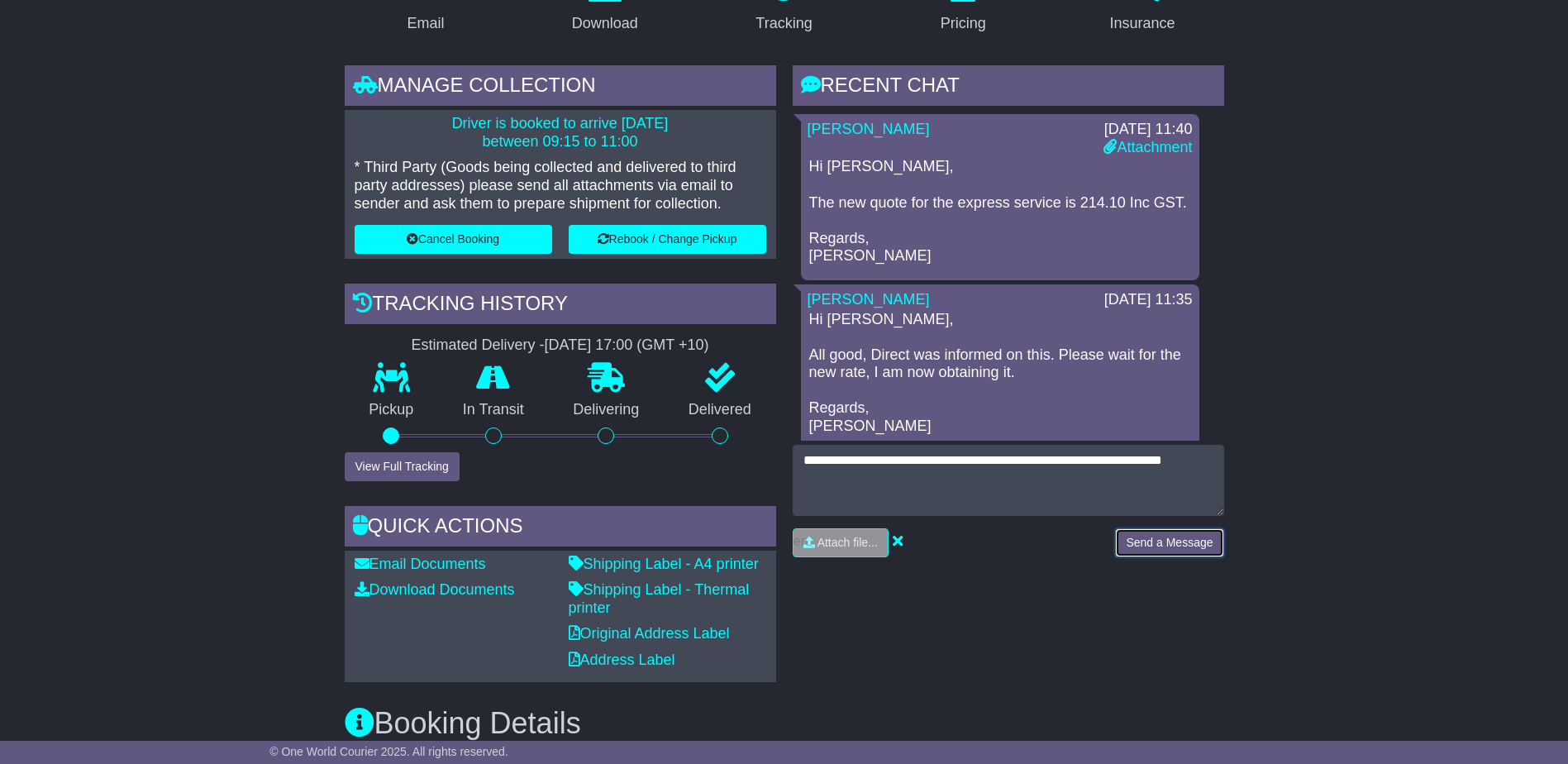
click at [1175, 536] on button "Send a Message" at bounding box center [1169, 543] width 108 height 29
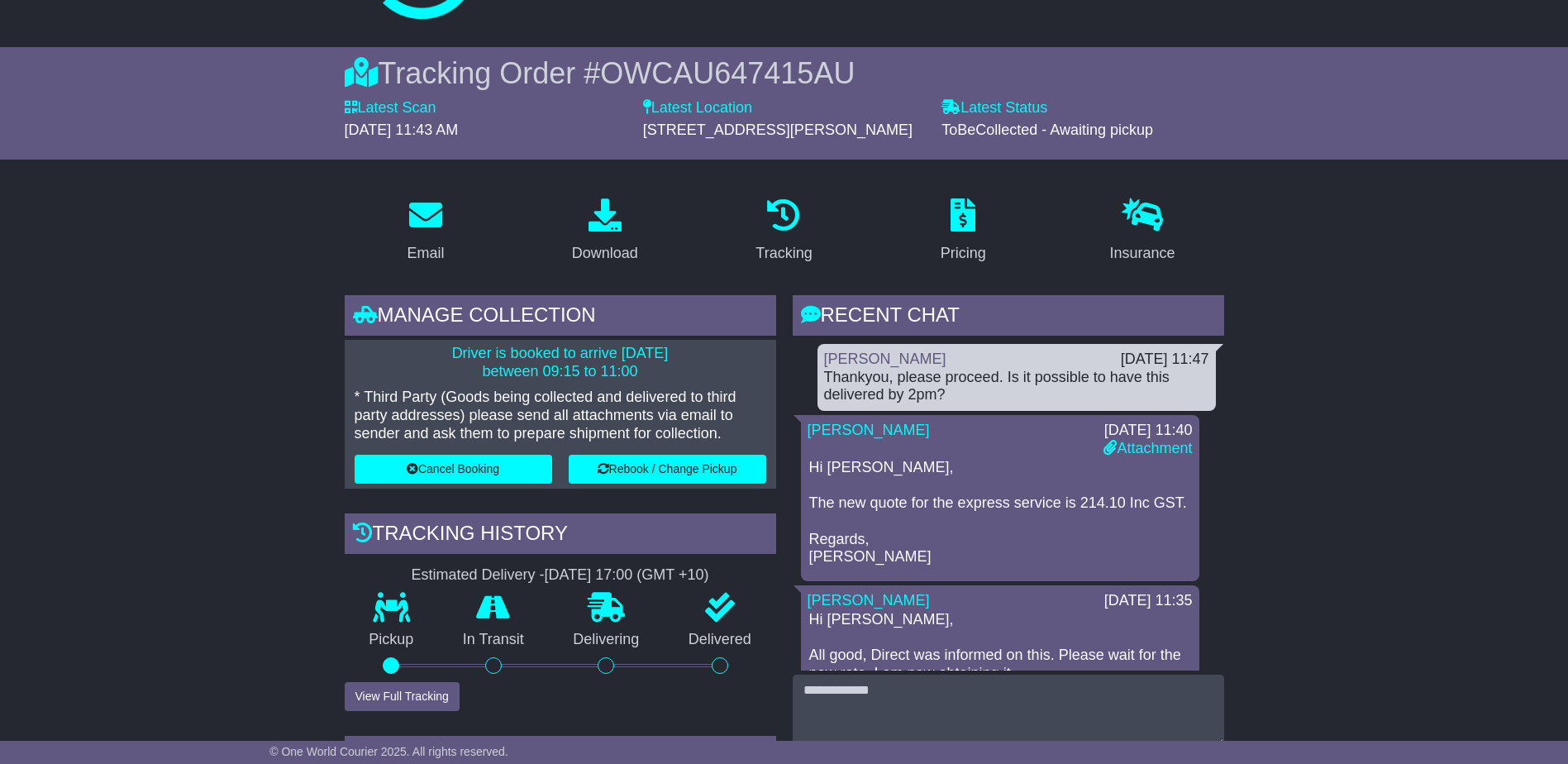
scroll to position [82, 0]
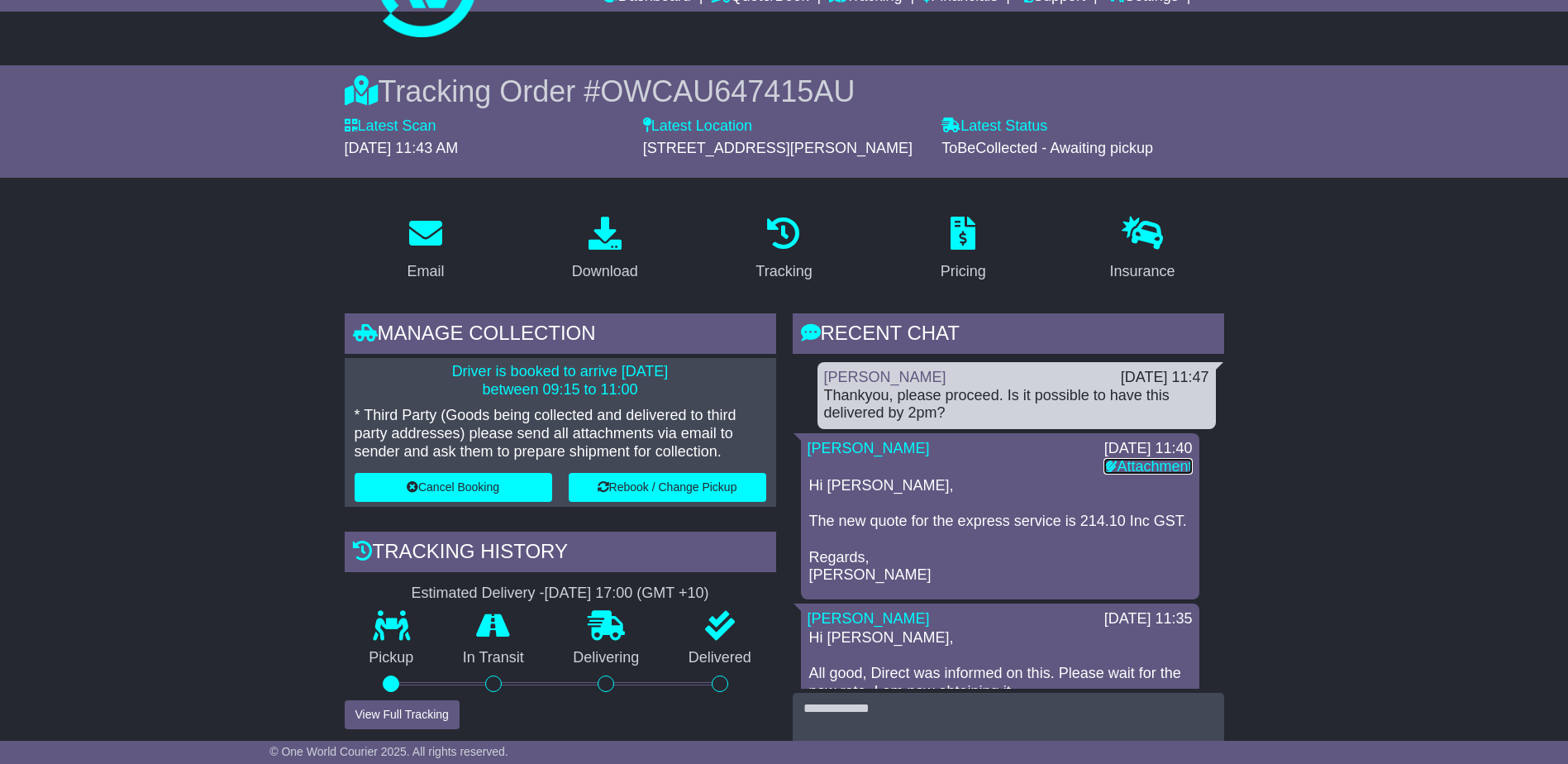
click at [1129, 463] on link "Attachment" at bounding box center [1147, 466] width 89 height 16
drag, startPoint x: 1409, startPoint y: 359, endPoint x: 1197, endPoint y: 267, distance: 231.1
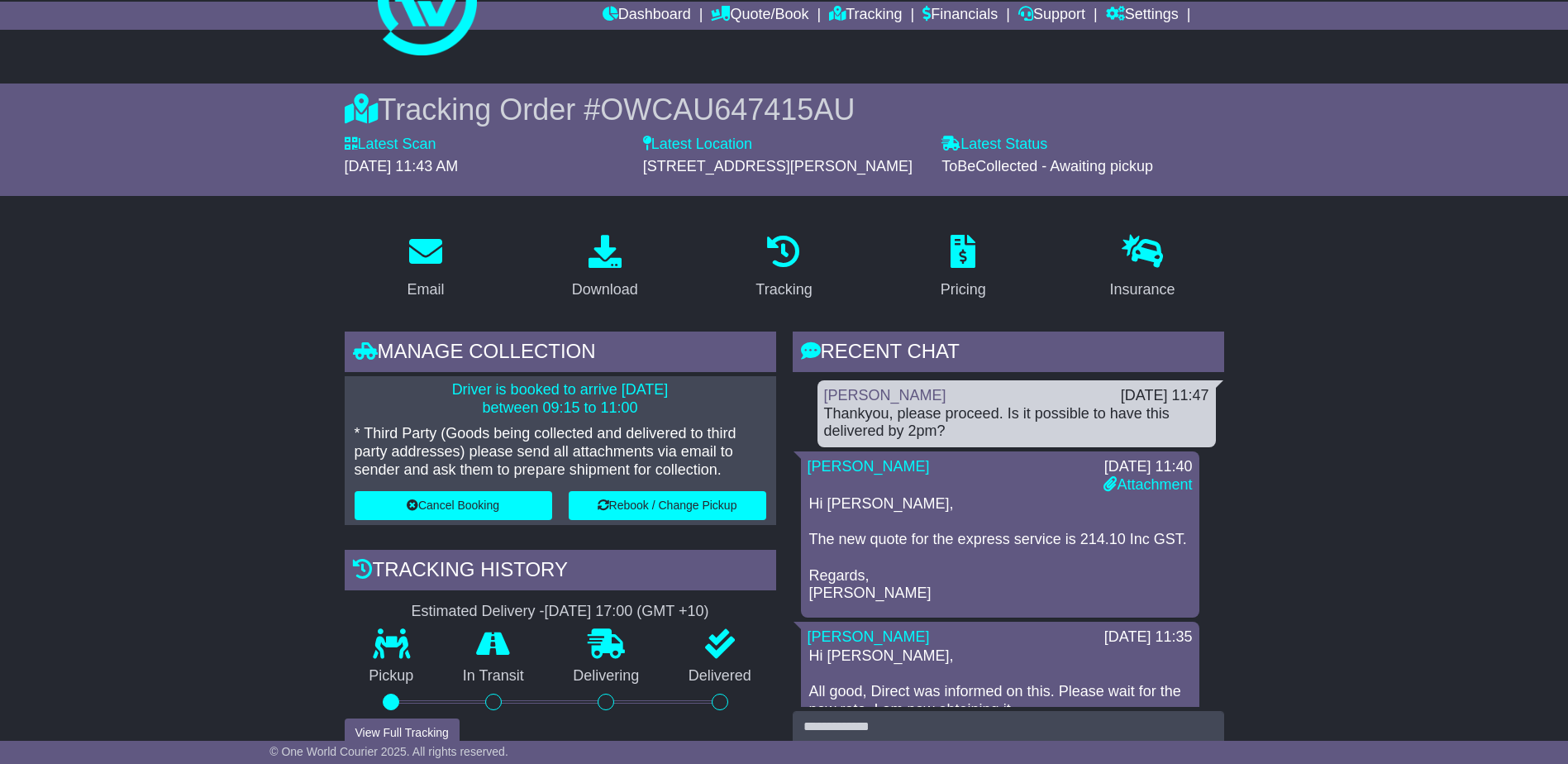
scroll to position [0, 0]
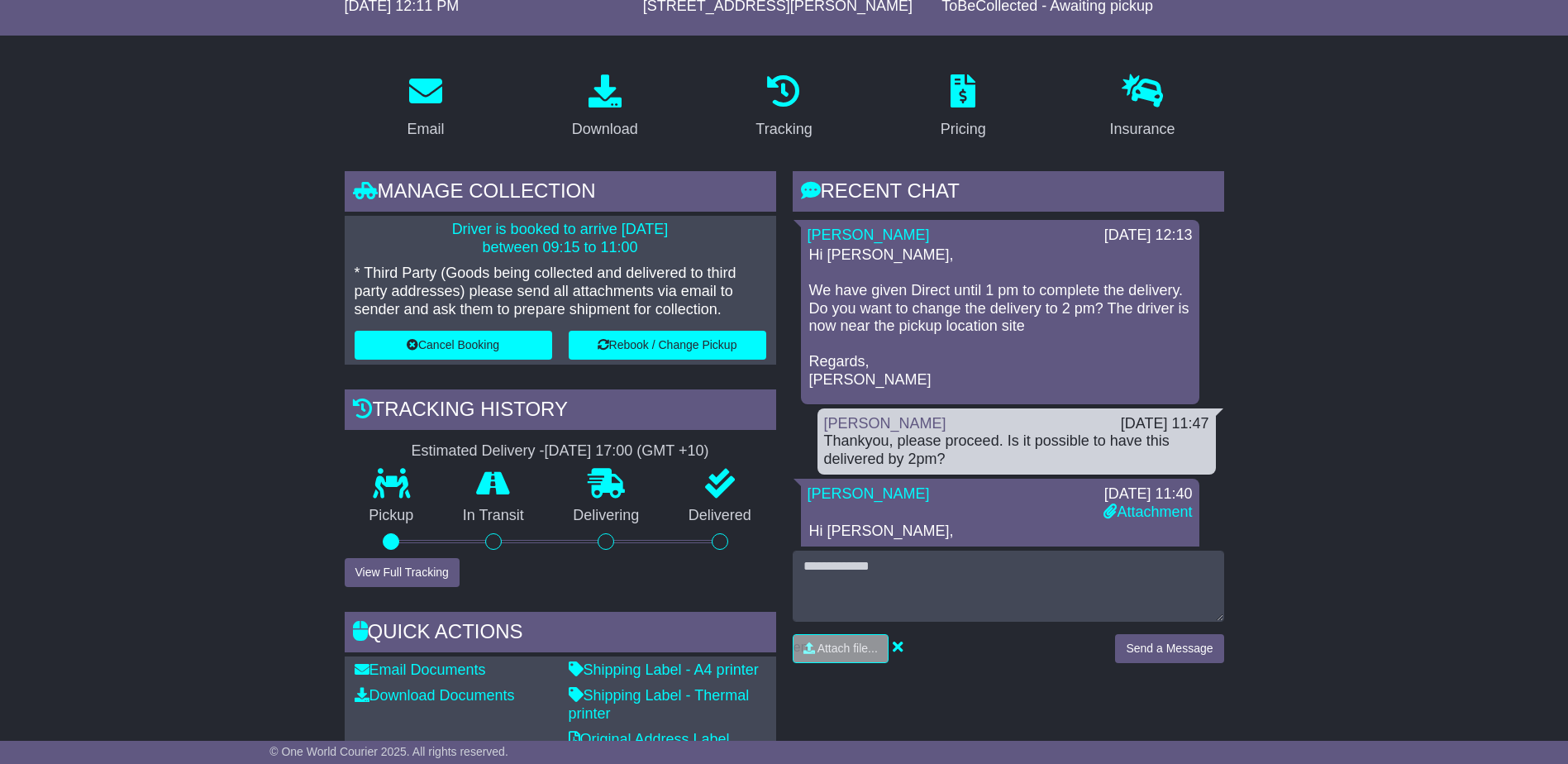
scroll to position [248, 0]
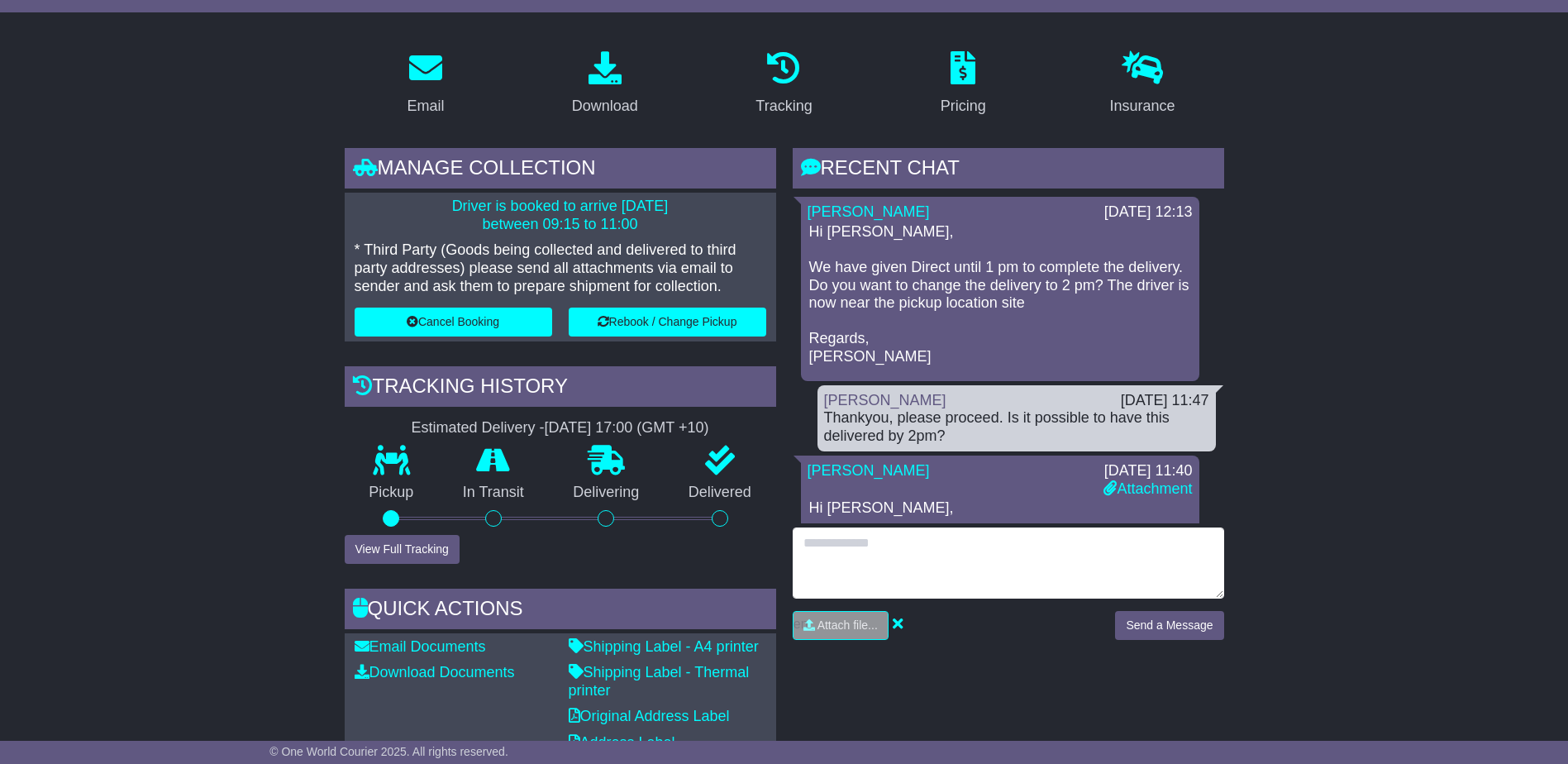
click at [894, 548] on textarea at bounding box center [1007, 563] width 431 height 71
type textarea "*"
click at [1077, 543] on textarea "**********" at bounding box center [1007, 563] width 431 height 71
type textarea "**********"
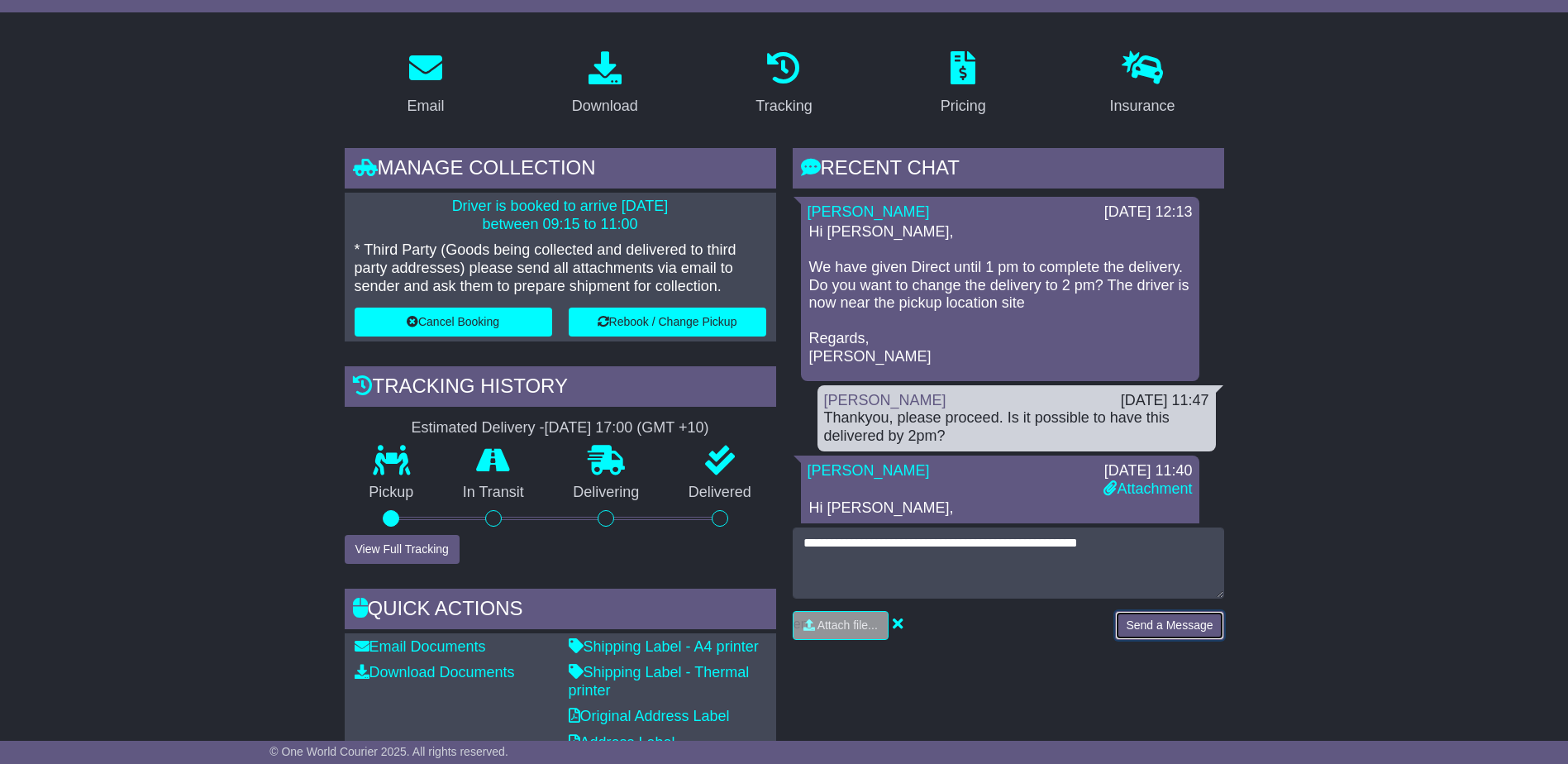
click at [1158, 628] on button "Send a Message" at bounding box center [1169, 625] width 108 height 29
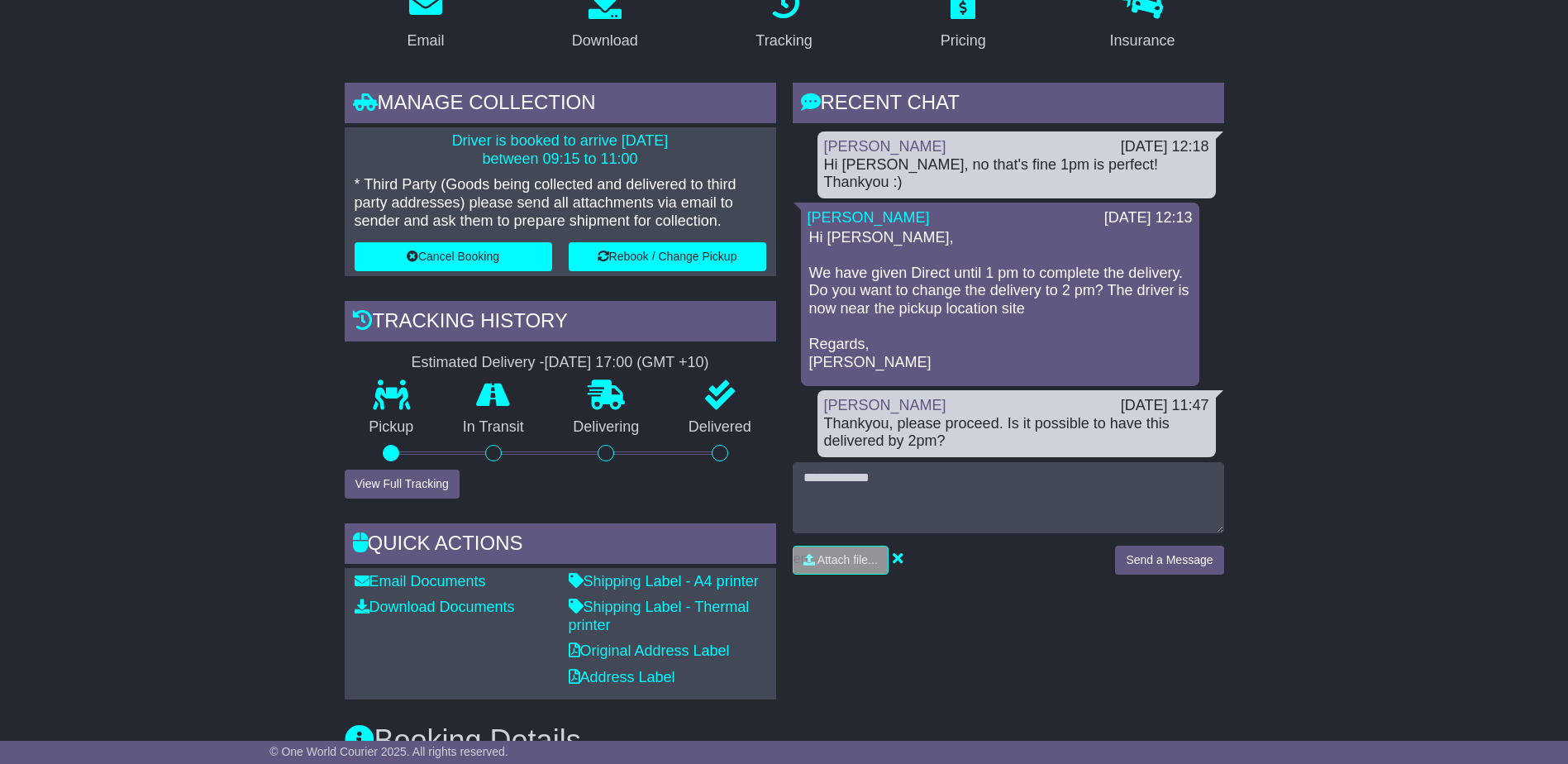
scroll to position [331, 0]
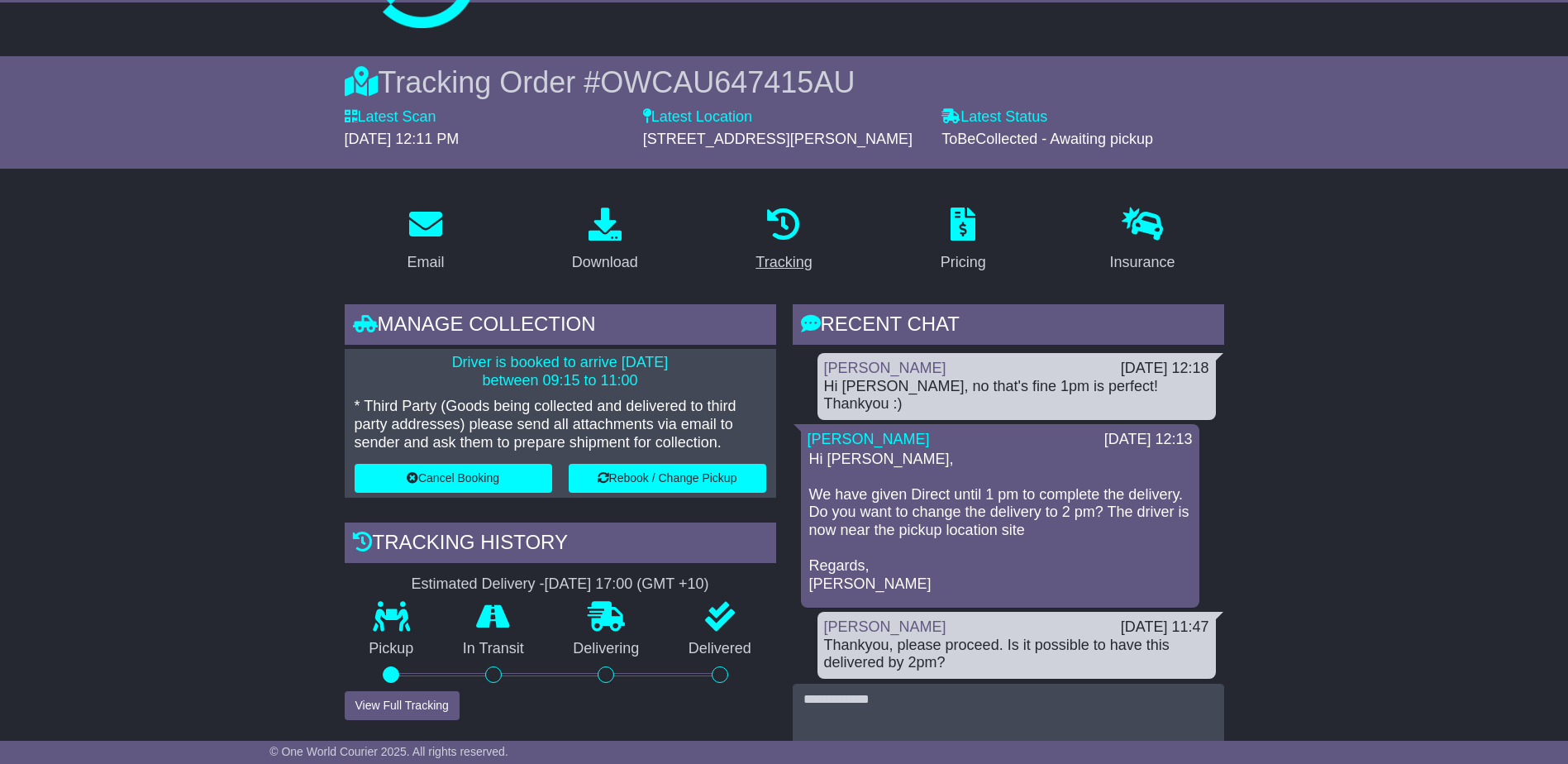
scroll to position [82, 0]
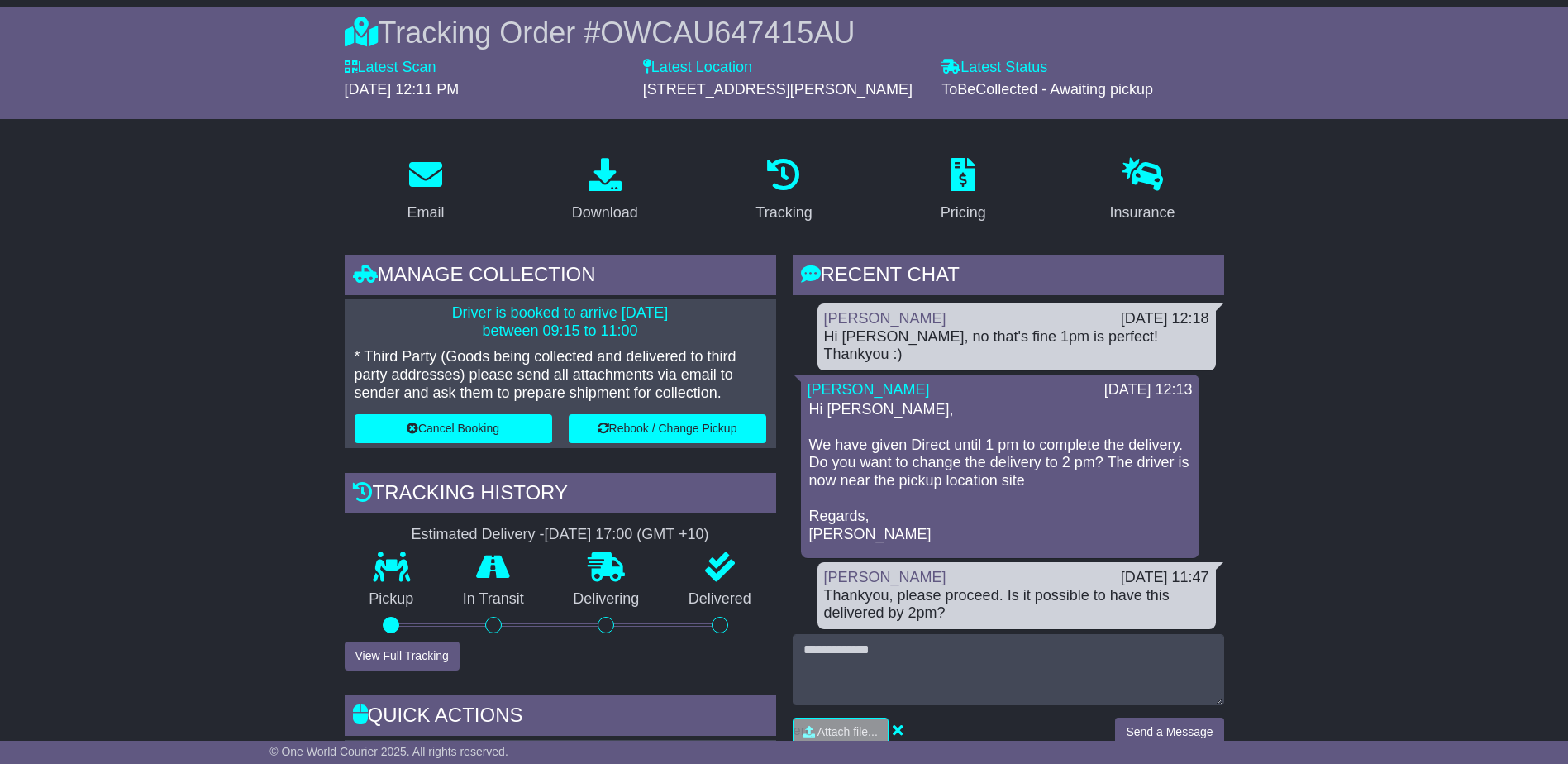
scroll to position [248, 0]
